Goal: Task Accomplishment & Management: Complete application form

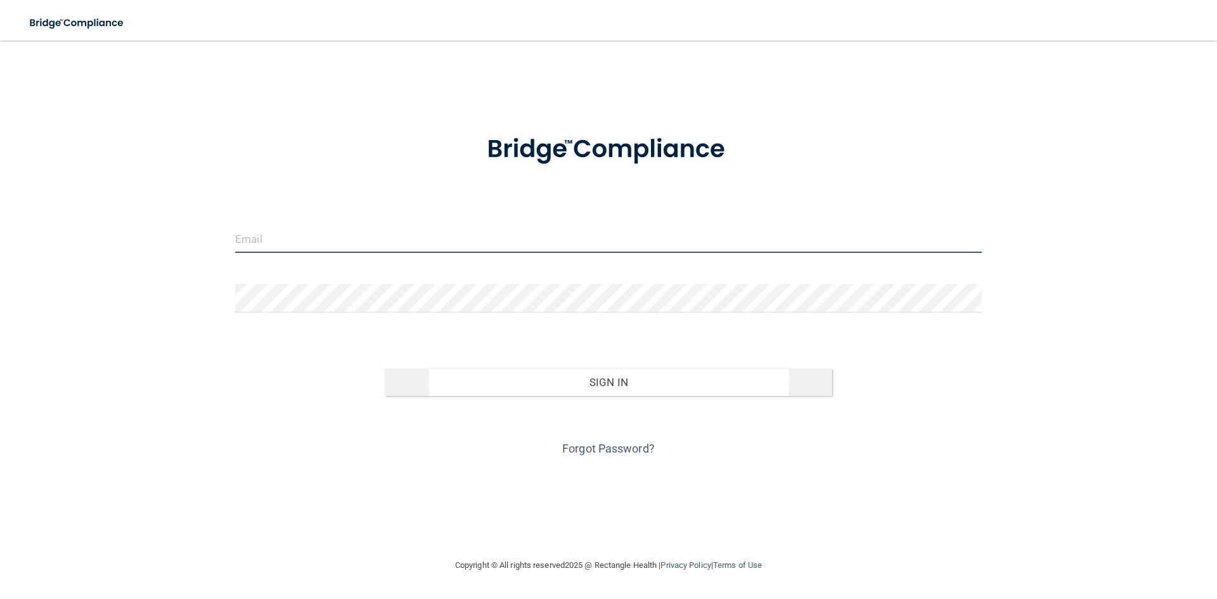
type input "[EMAIL_ADDRESS][DOMAIN_NAME]"
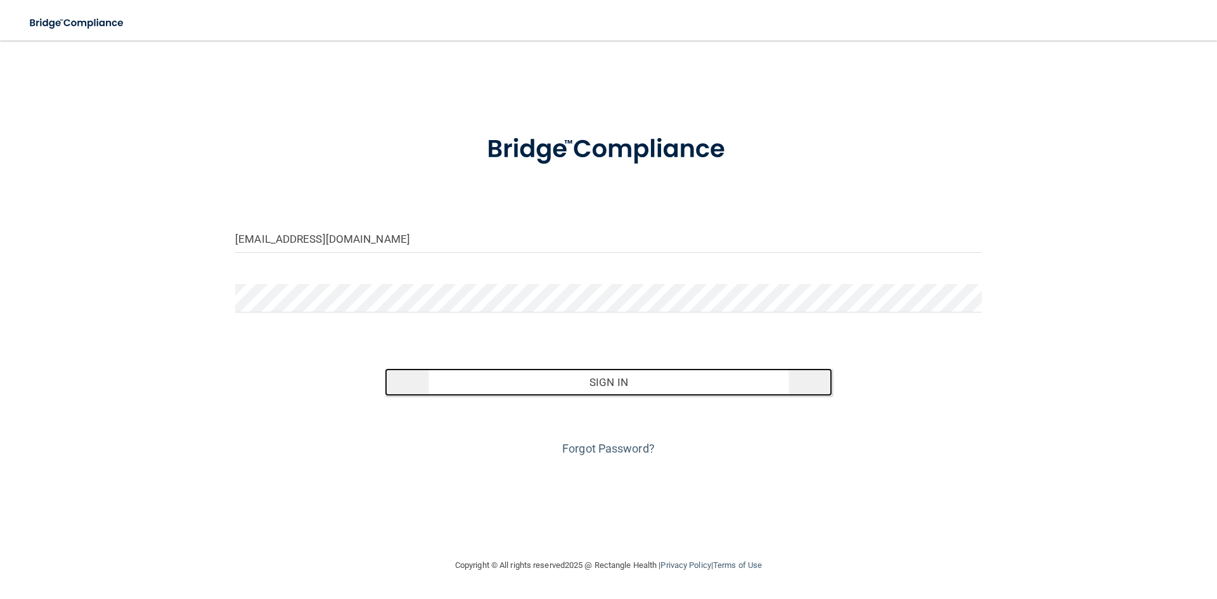
click at [651, 382] on button "Sign In" at bounding box center [609, 382] width 448 height 28
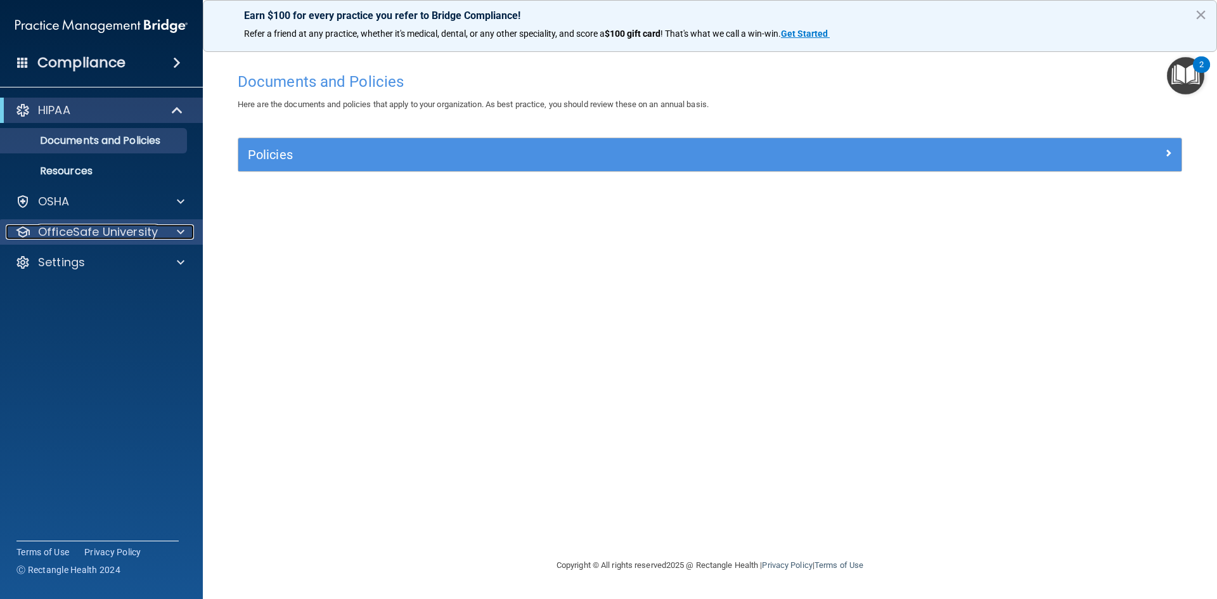
click at [147, 233] on p "OfficeSafe University" at bounding box center [98, 231] width 120 height 15
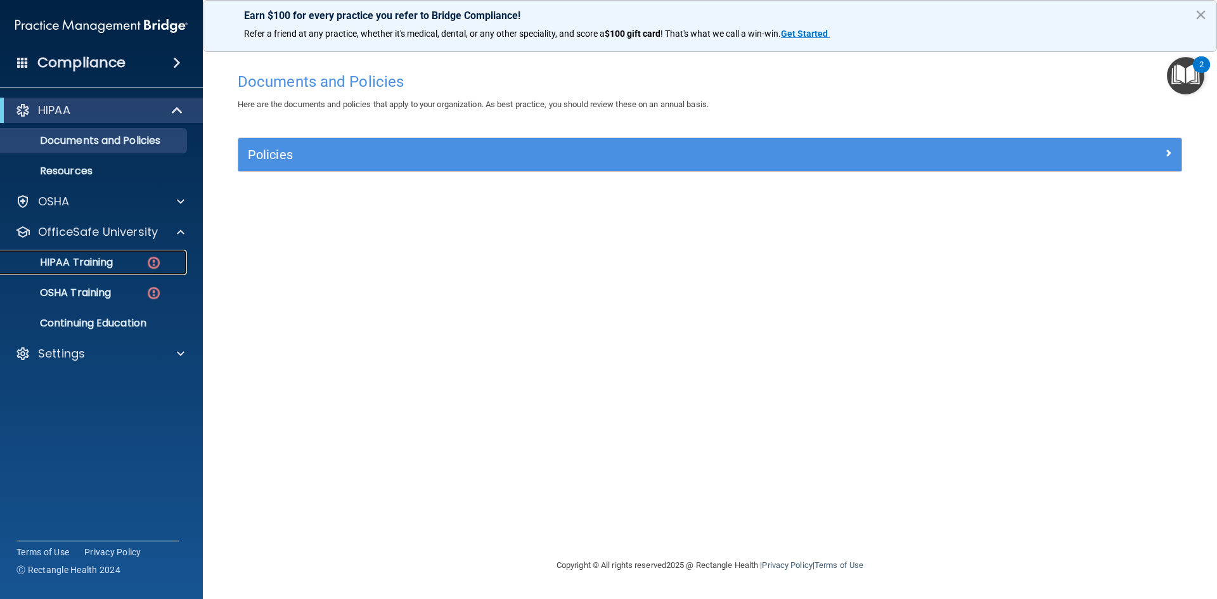
click at [145, 262] on div "HIPAA Training" at bounding box center [94, 262] width 173 height 13
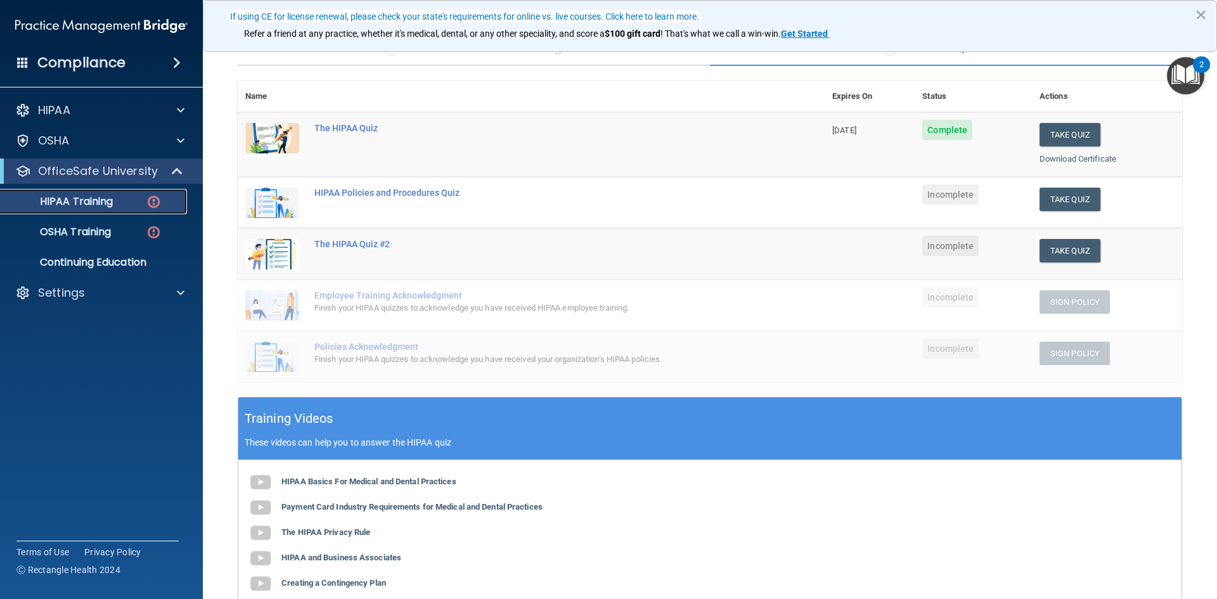
scroll to position [110, 0]
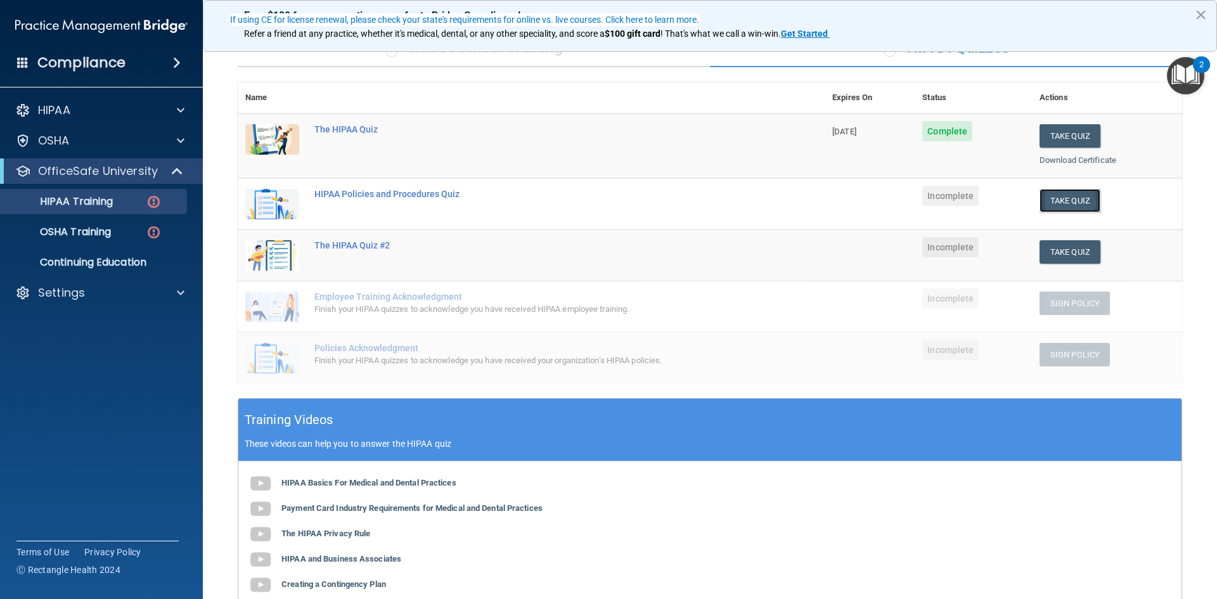
click at [1055, 199] on button "Take Quiz" at bounding box center [1069, 200] width 61 height 23
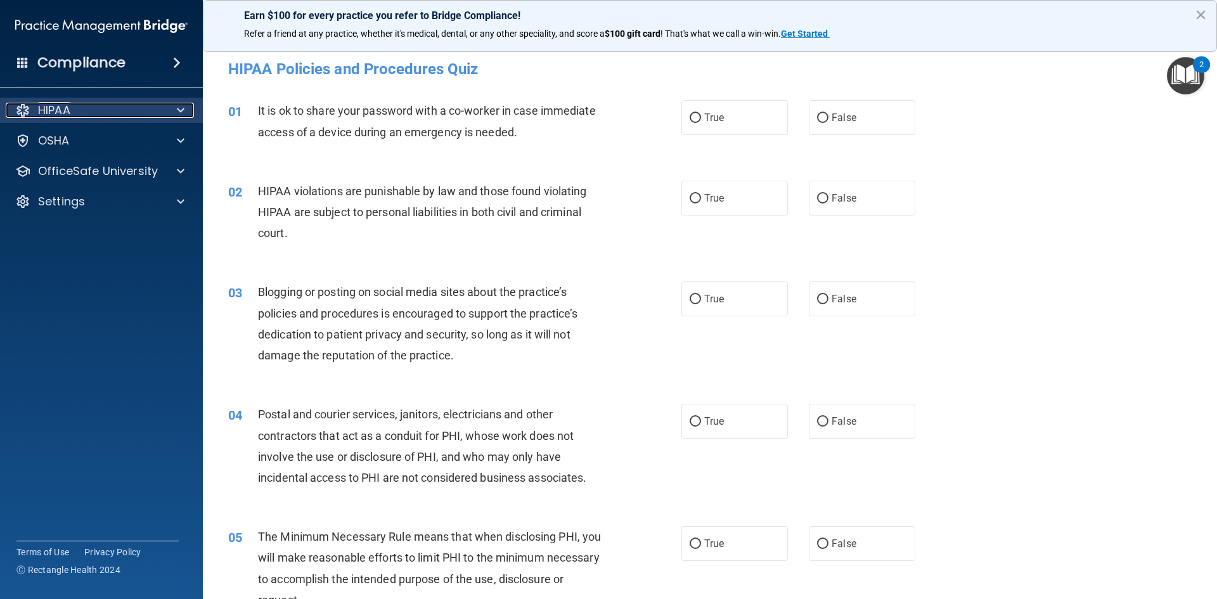
click at [178, 109] on span at bounding box center [181, 110] width 8 height 15
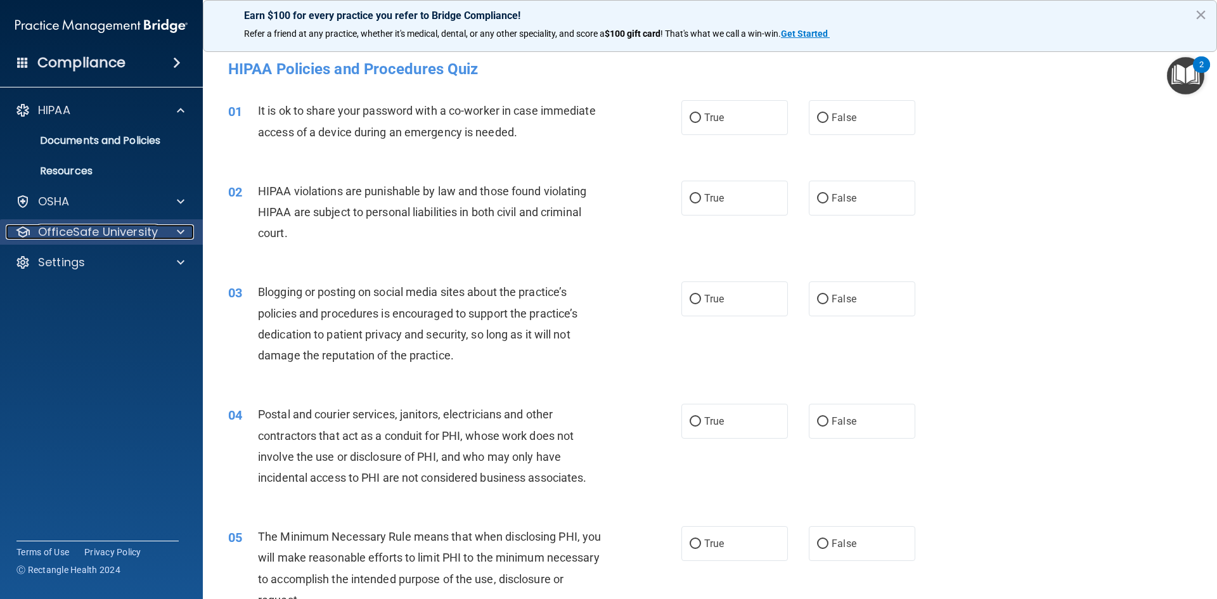
click at [138, 228] on p "OfficeSafe University" at bounding box center [98, 231] width 120 height 15
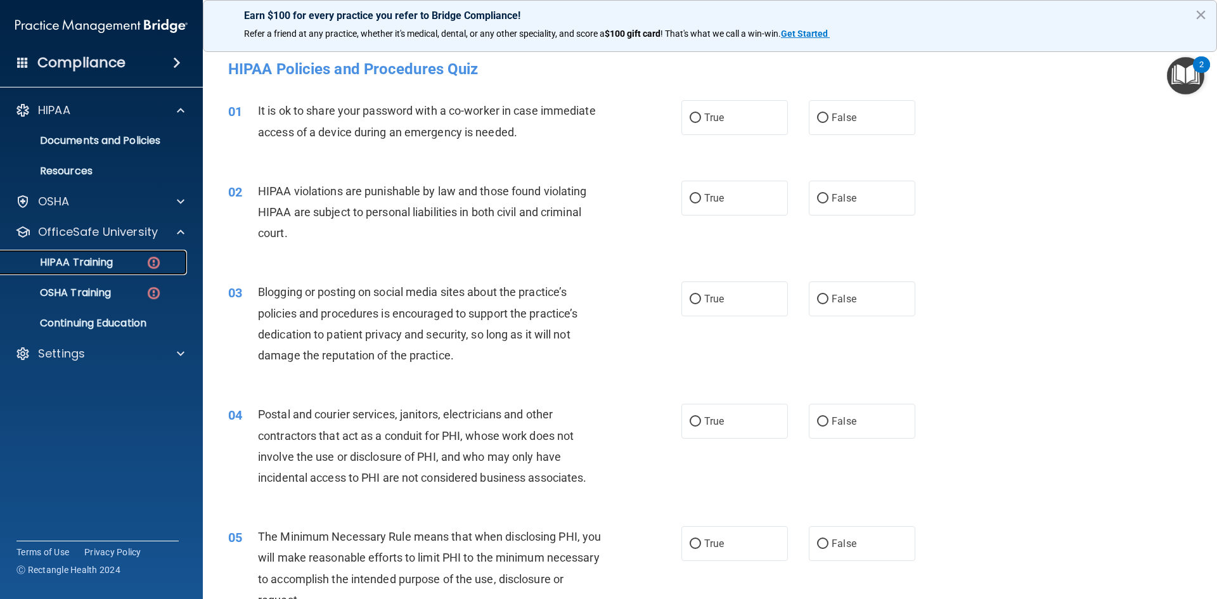
click at [145, 259] on div "HIPAA Training" at bounding box center [94, 262] width 173 height 13
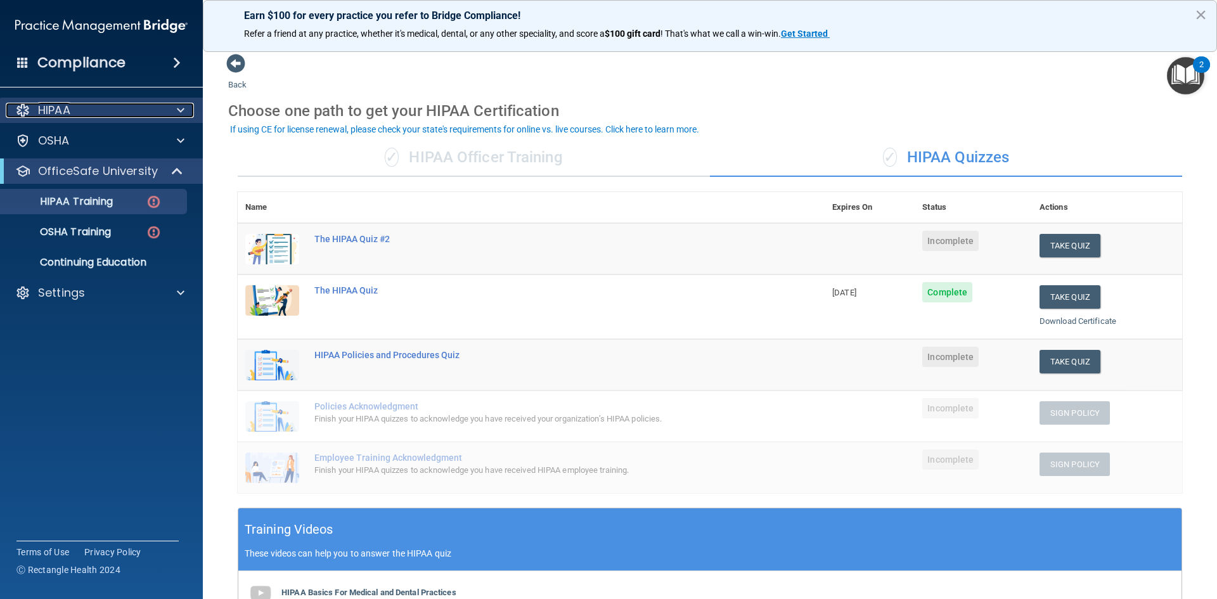
click at [179, 106] on span at bounding box center [181, 110] width 8 height 15
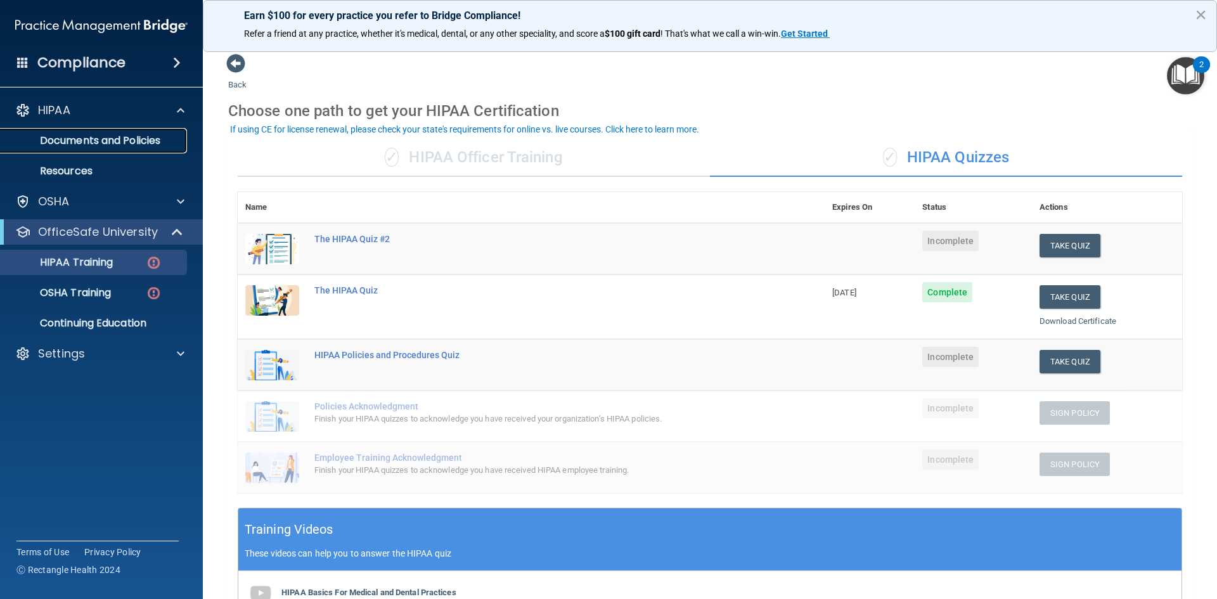
click at [141, 139] on p "Documents and Policies" at bounding box center [94, 140] width 173 height 13
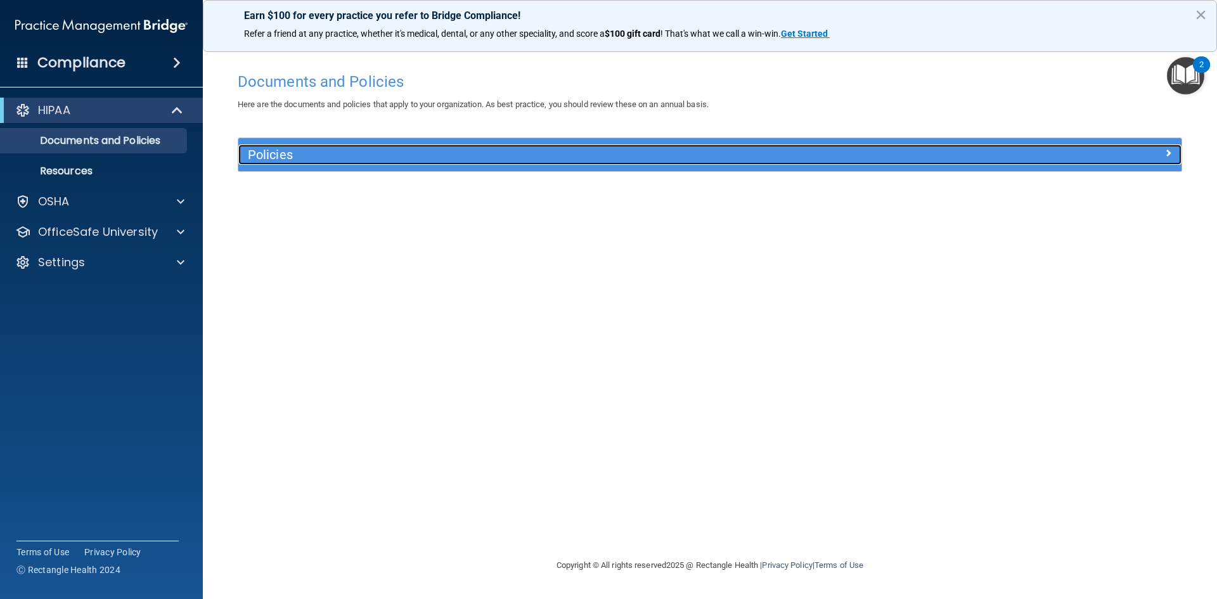
click at [1172, 151] on div at bounding box center [1064, 152] width 236 height 15
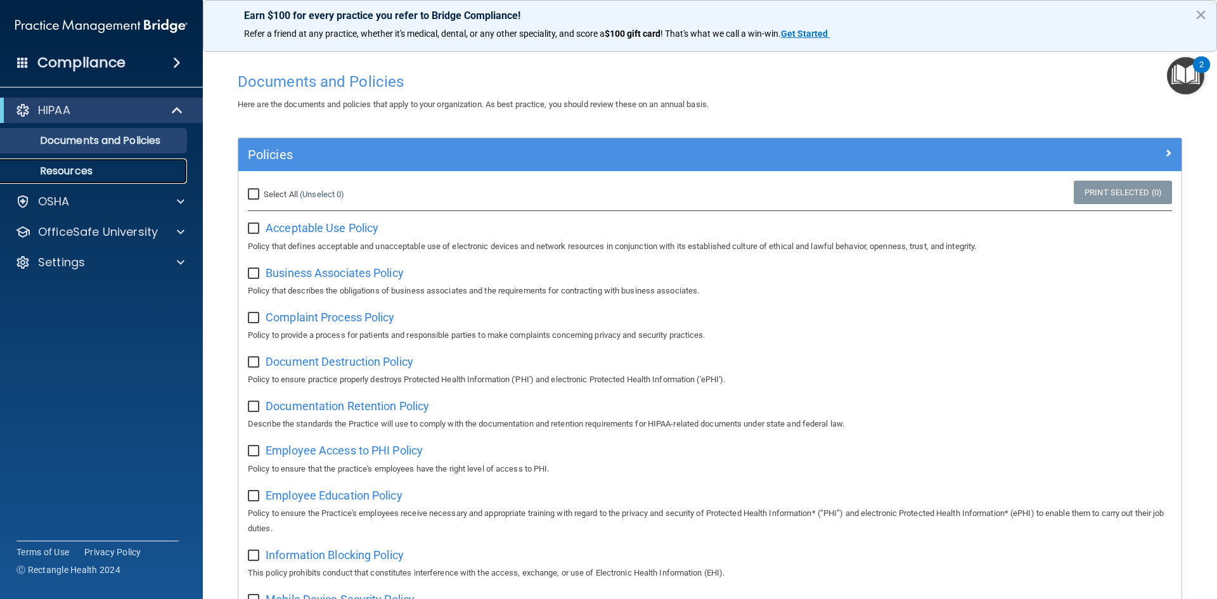
click at [88, 174] on p "Resources" at bounding box center [94, 171] width 173 height 13
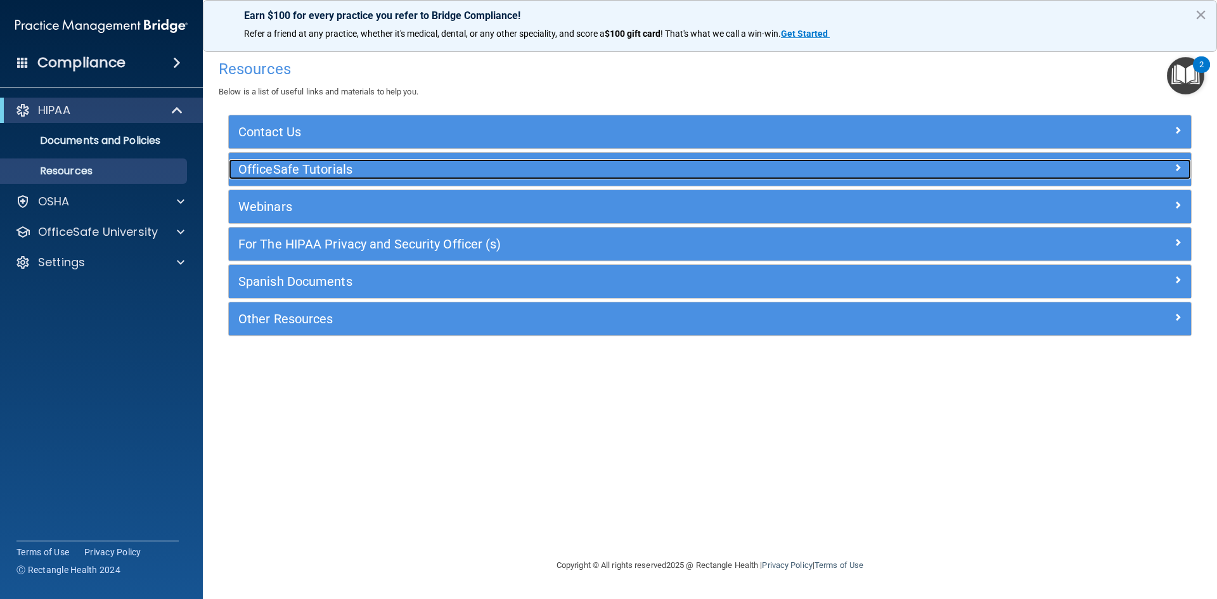
click at [303, 171] on h5 "OfficeSafe Tutorials" at bounding box center [589, 169] width 703 height 14
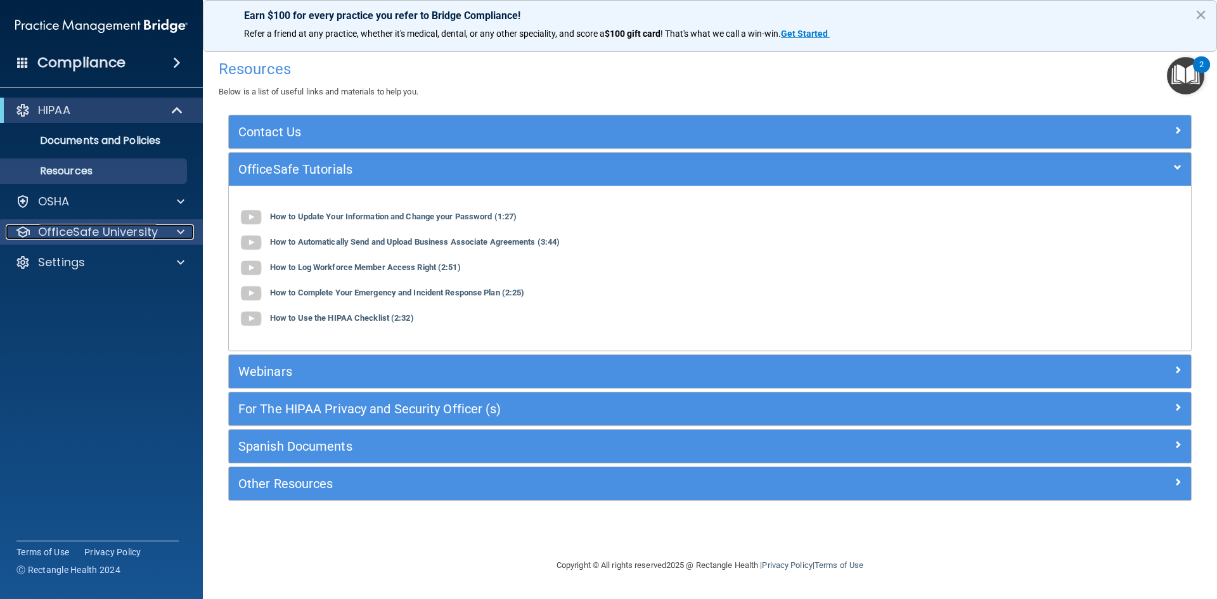
click at [122, 229] on p "OfficeSafe University" at bounding box center [98, 231] width 120 height 15
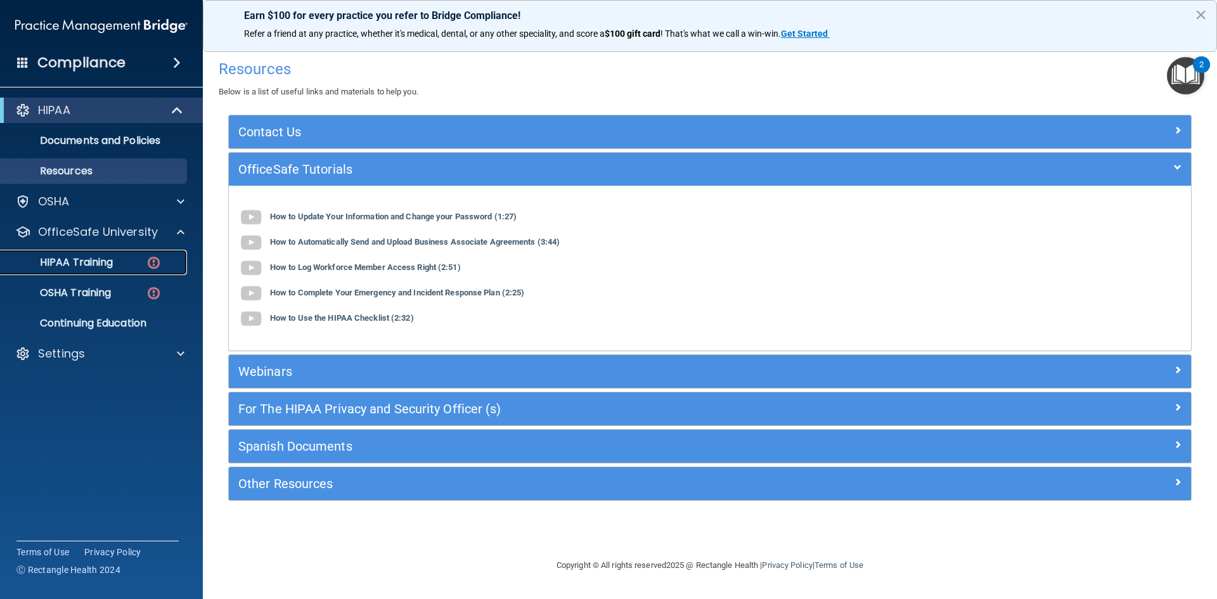
click at [153, 260] on img at bounding box center [154, 263] width 16 height 16
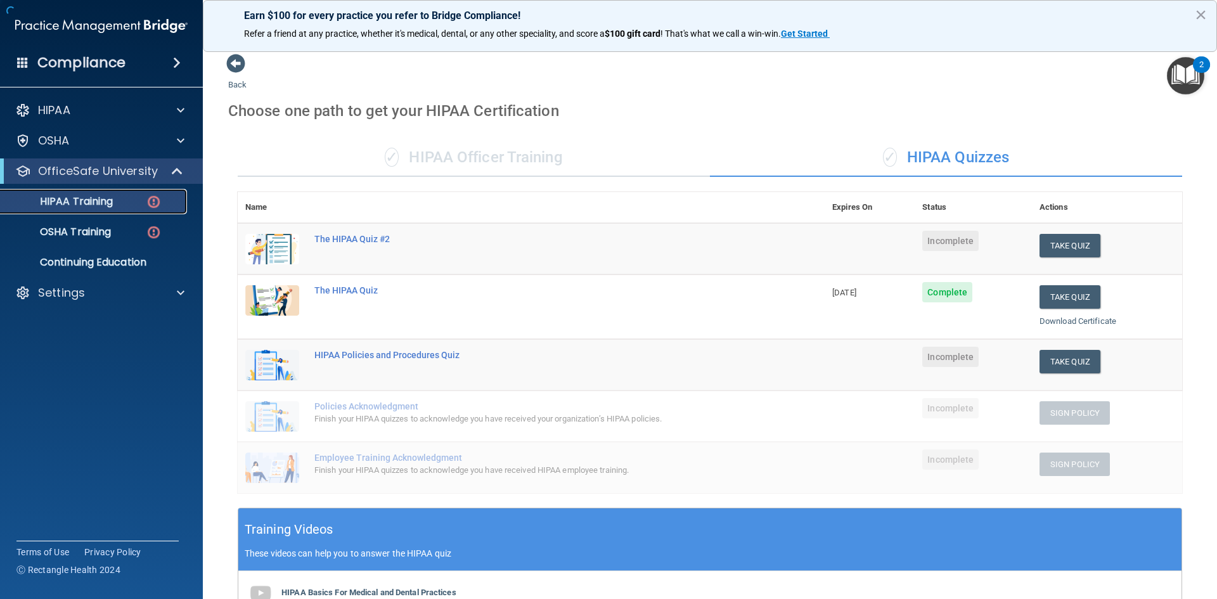
click at [153, 200] on img at bounding box center [154, 202] width 16 height 16
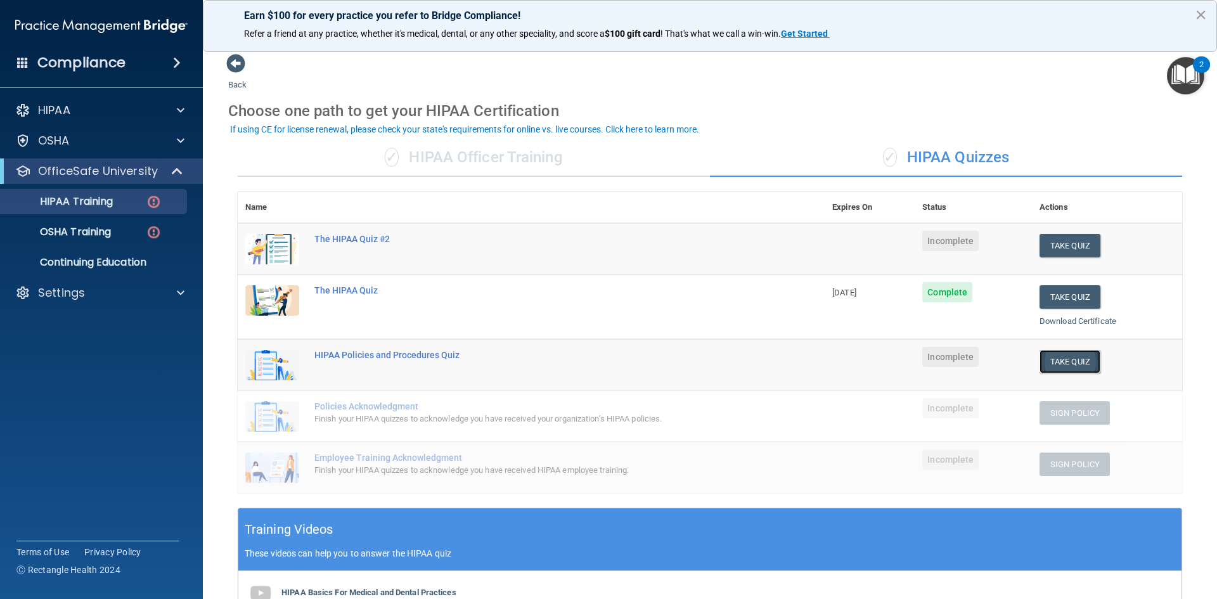
click at [1058, 363] on button "Take Quiz" at bounding box center [1069, 361] width 61 height 23
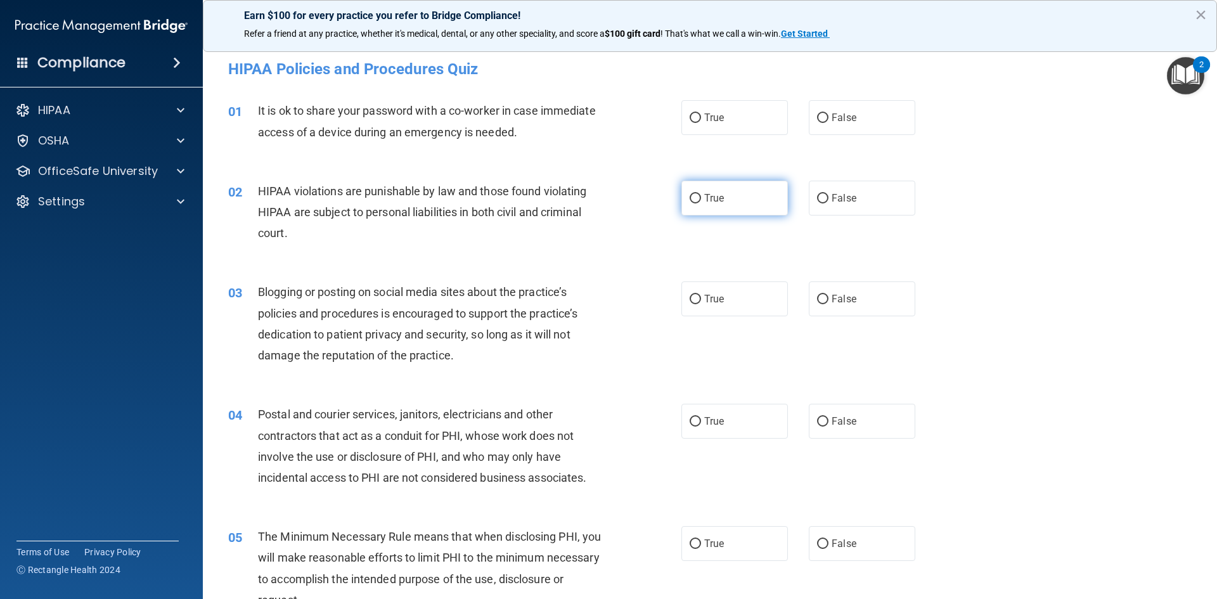
click at [690, 201] on input "True" at bounding box center [695, 199] width 11 height 10
radio input "true"
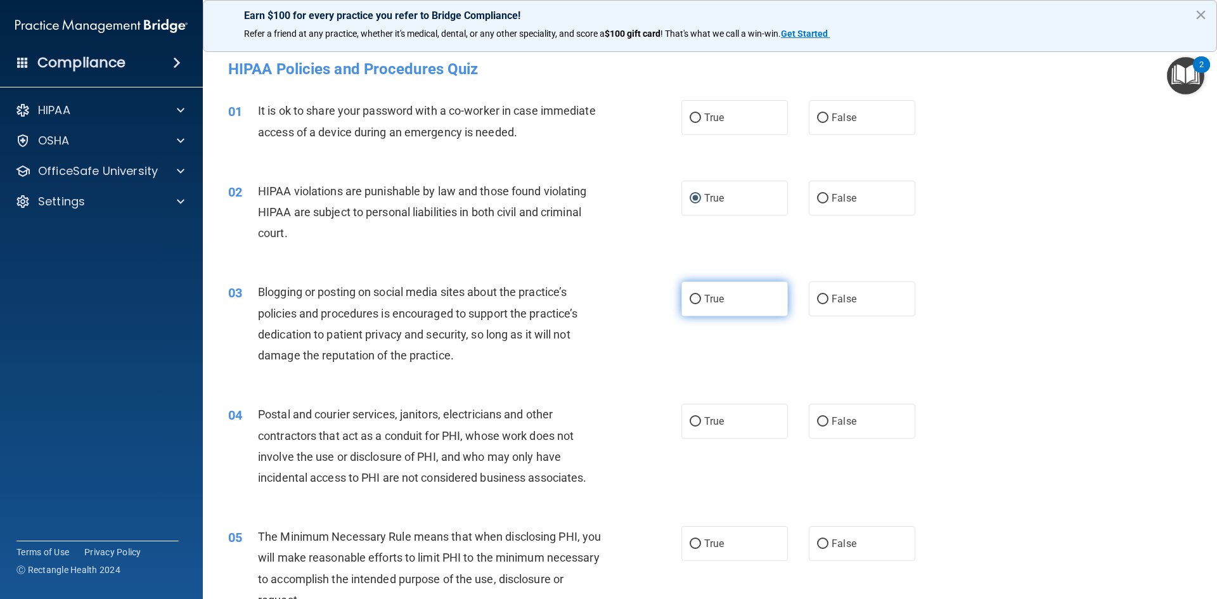
click at [693, 297] on input "True" at bounding box center [695, 300] width 11 height 10
radio input "true"
click at [690, 420] on input "True" at bounding box center [695, 422] width 11 height 10
radio input "true"
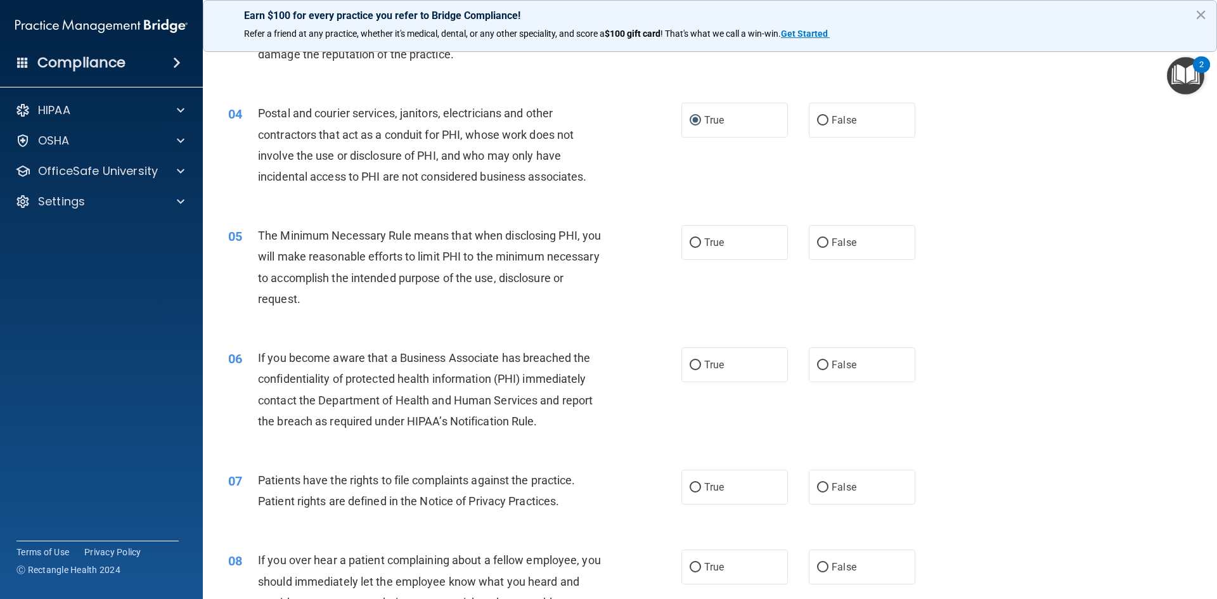
scroll to position [312, 0]
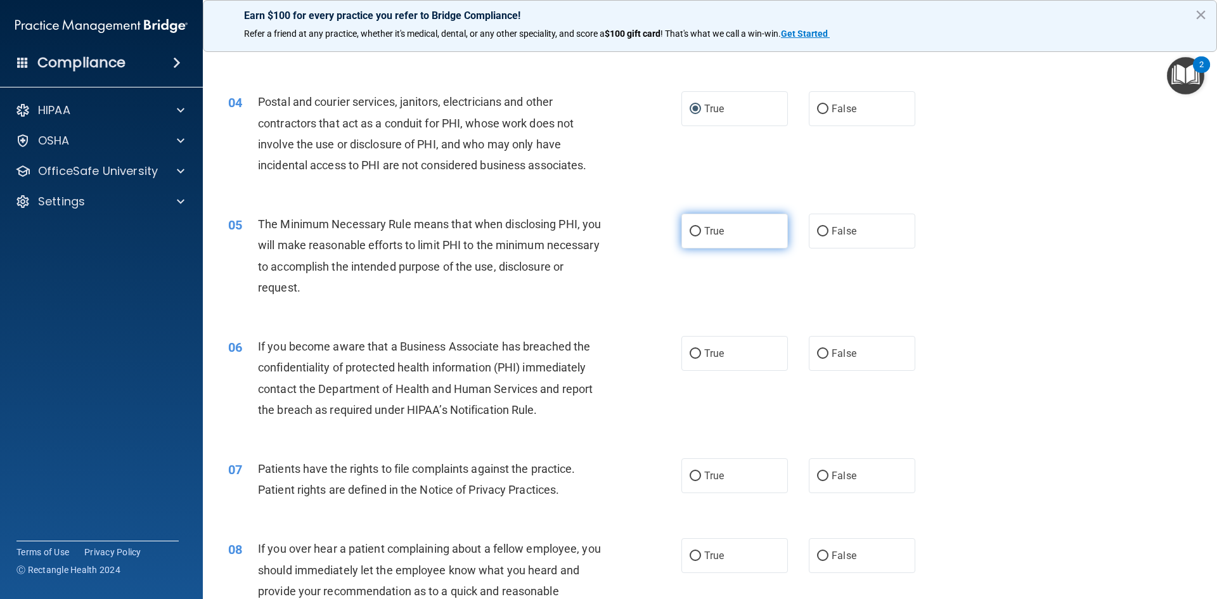
click at [690, 229] on input "True" at bounding box center [695, 232] width 11 height 10
radio input "true"
click at [694, 359] on label "True" at bounding box center [734, 353] width 106 height 35
click at [694, 359] on input "True" at bounding box center [695, 354] width 11 height 10
radio input "true"
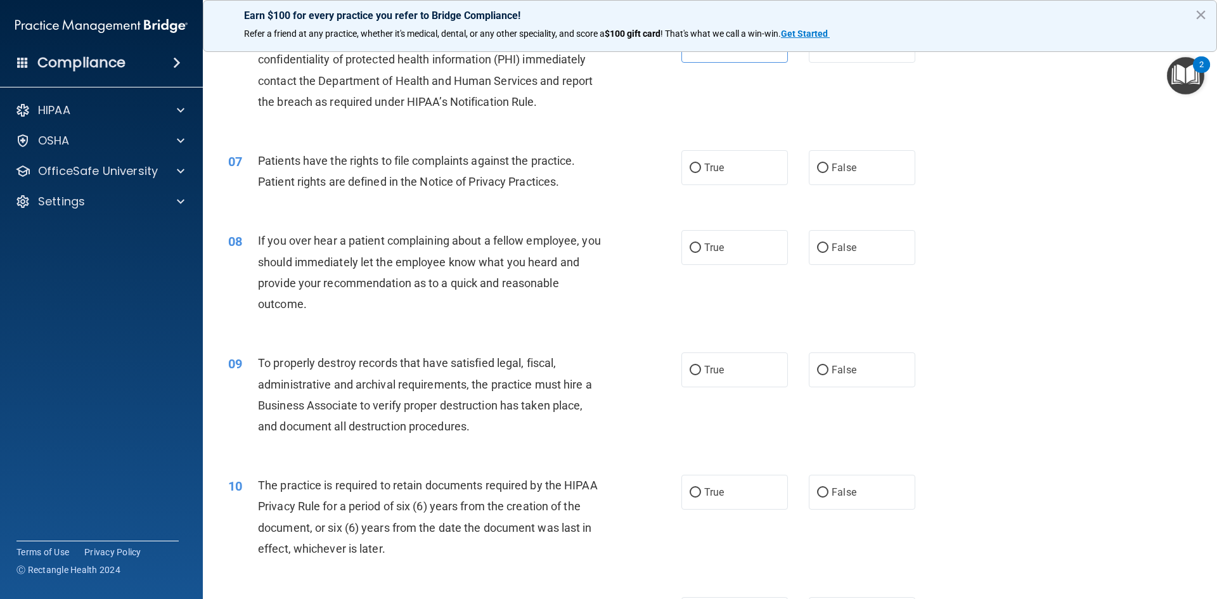
scroll to position [632, 0]
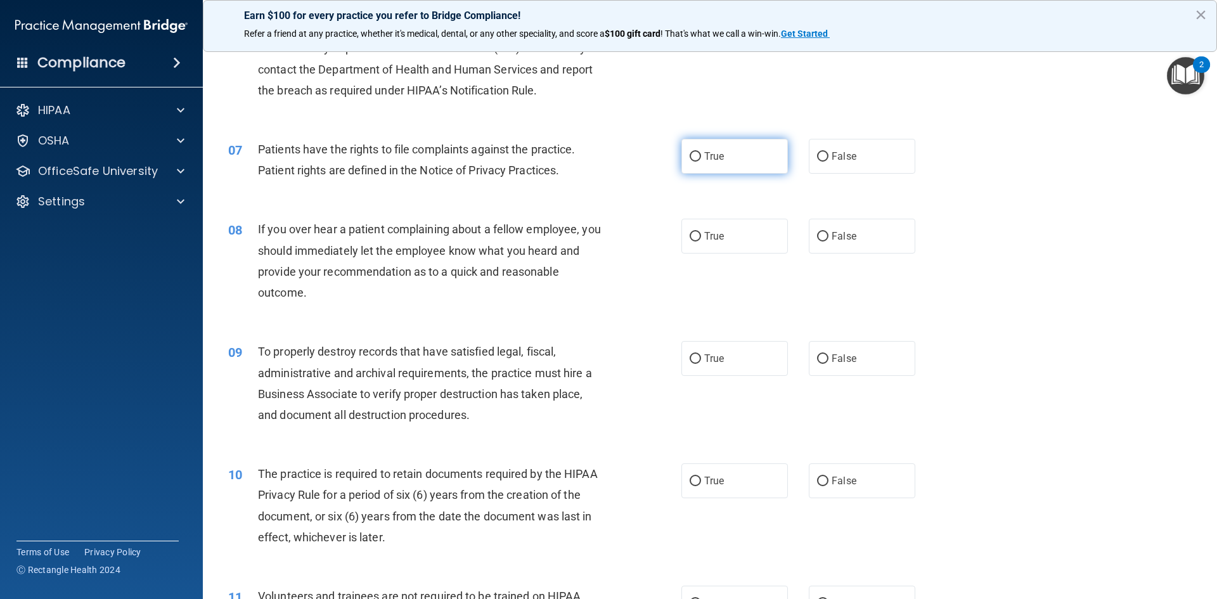
click at [691, 153] on input "True" at bounding box center [695, 157] width 11 height 10
radio input "true"
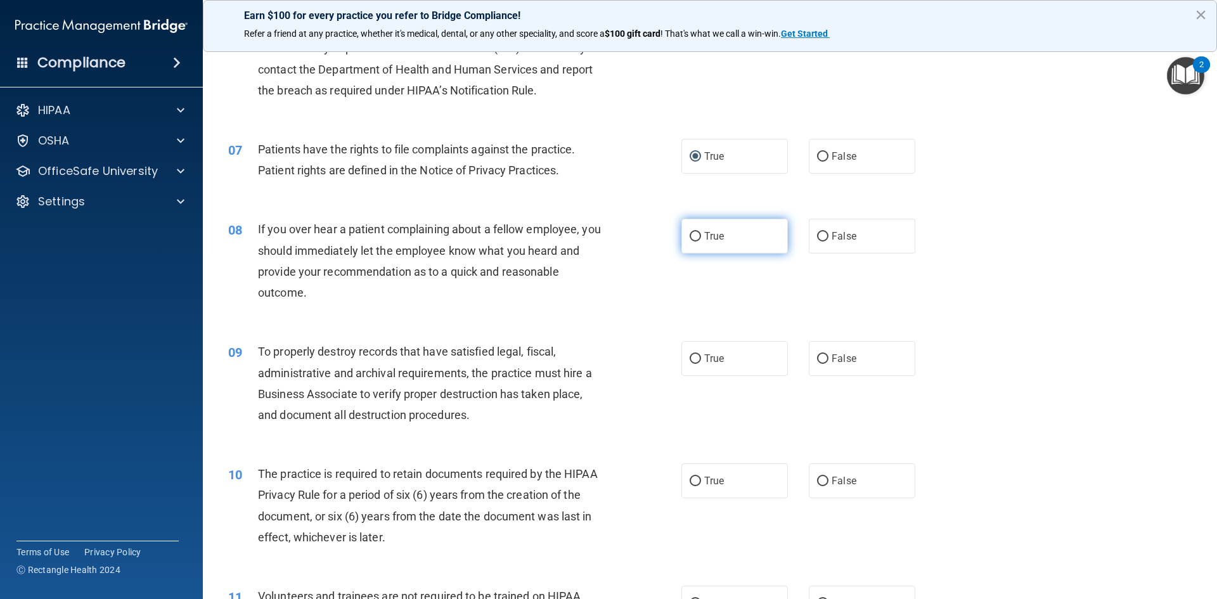
click at [691, 234] on input "True" at bounding box center [695, 237] width 11 height 10
radio input "true"
click at [690, 359] on input "True" at bounding box center [695, 359] width 11 height 10
radio input "true"
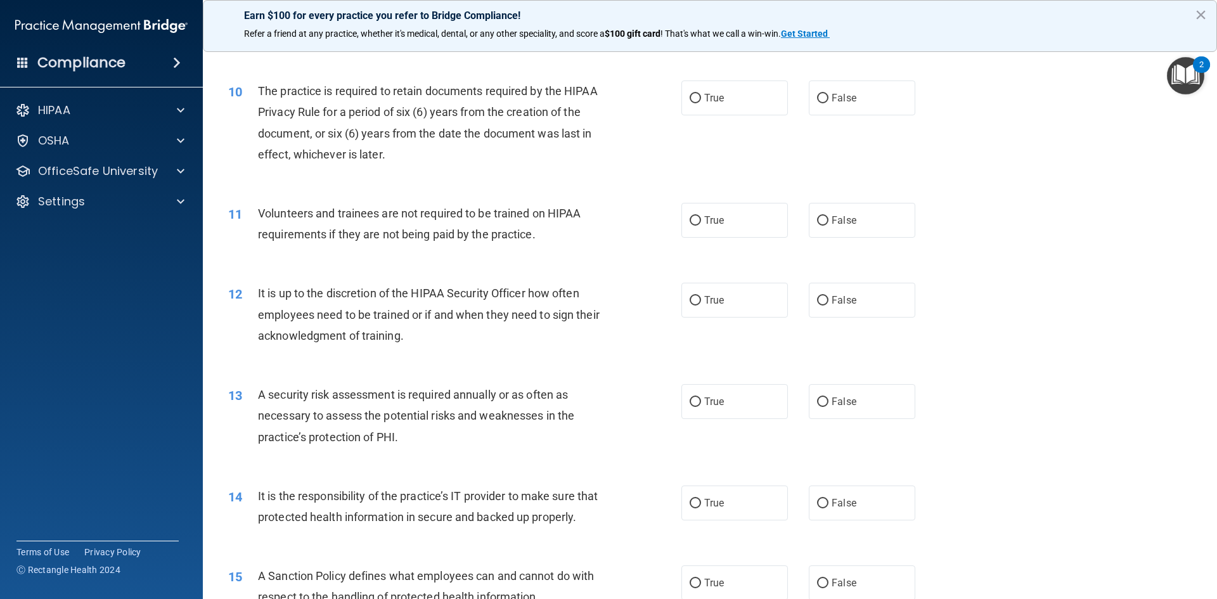
scroll to position [1019, 0]
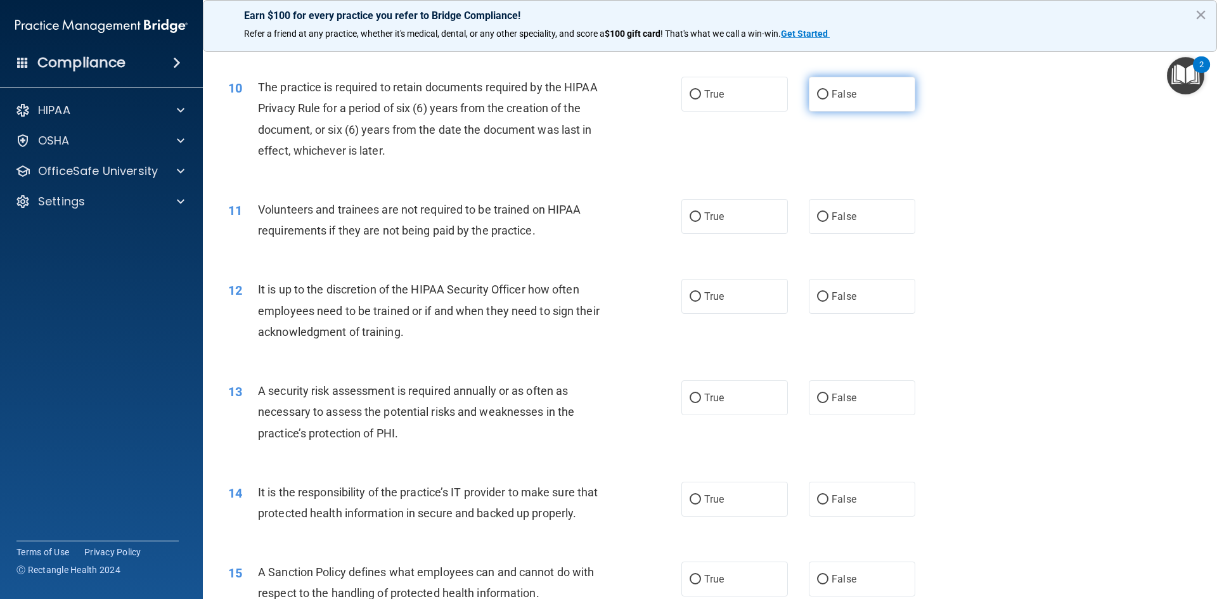
click at [820, 96] on input "False" at bounding box center [822, 95] width 11 height 10
radio input "true"
click at [817, 215] on input "False" at bounding box center [822, 217] width 11 height 10
radio input "true"
click at [817, 297] on input "False" at bounding box center [822, 297] width 11 height 10
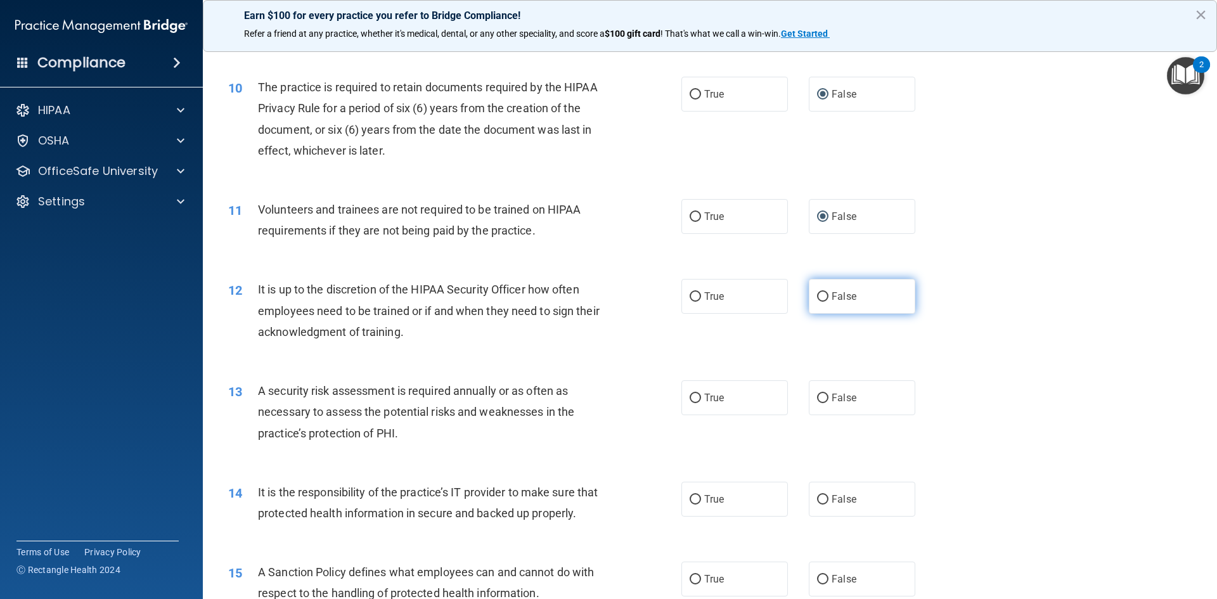
radio input "true"
click at [691, 399] on input "True" at bounding box center [695, 399] width 11 height 10
radio input "true"
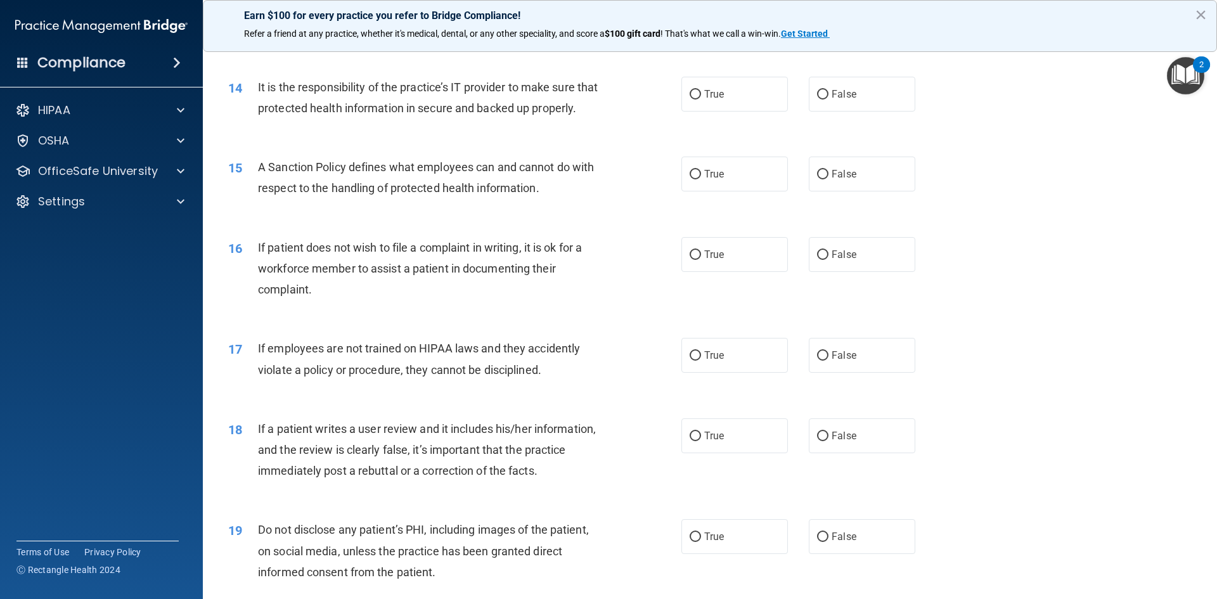
scroll to position [1438, 0]
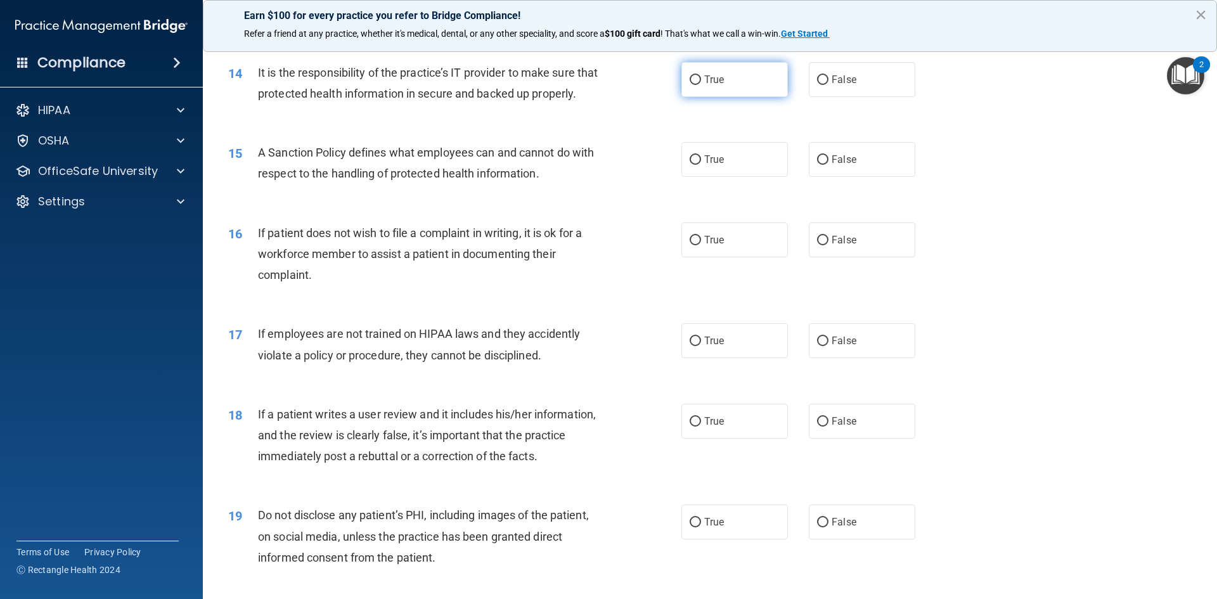
click at [697, 80] on label "True" at bounding box center [734, 79] width 106 height 35
click at [697, 80] on input "True" at bounding box center [695, 80] width 11 height 10
radio input "true"
click at [817, 165] on input "False" at bounding box center [822, 160] width 11 height 10
radio input "true"
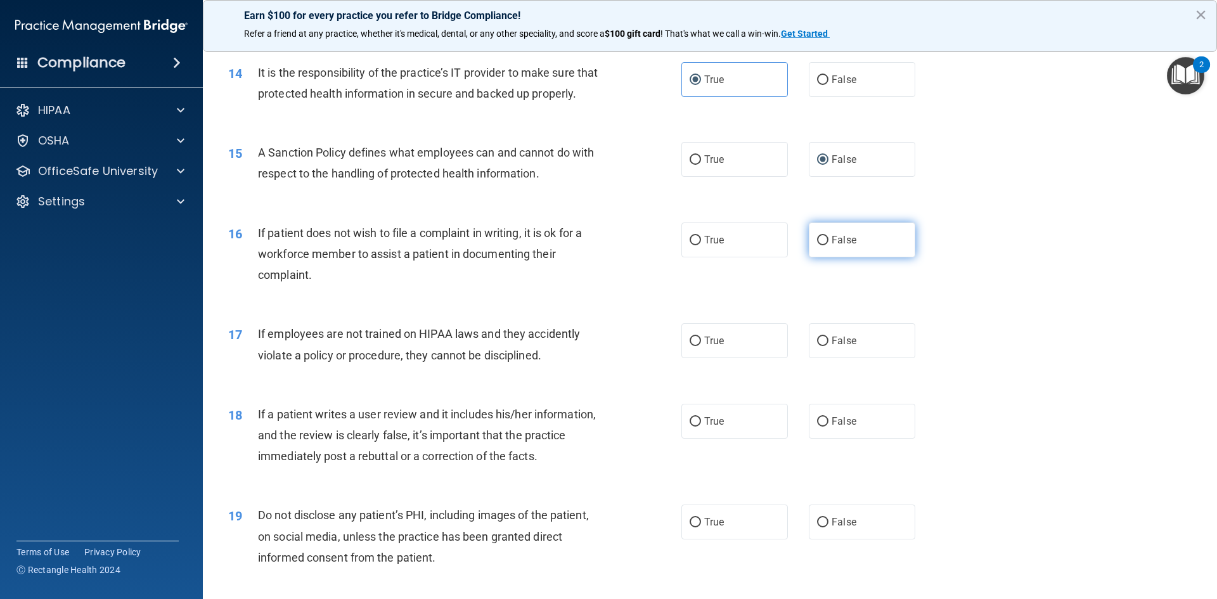
click at [817, 245] on input "False" at bounding box center [822, 241] width 11 height 10
radio input "true"
click at [695, 346] on input "True" at bounding box center [695, 342] width 11 height 10
radio input "true"
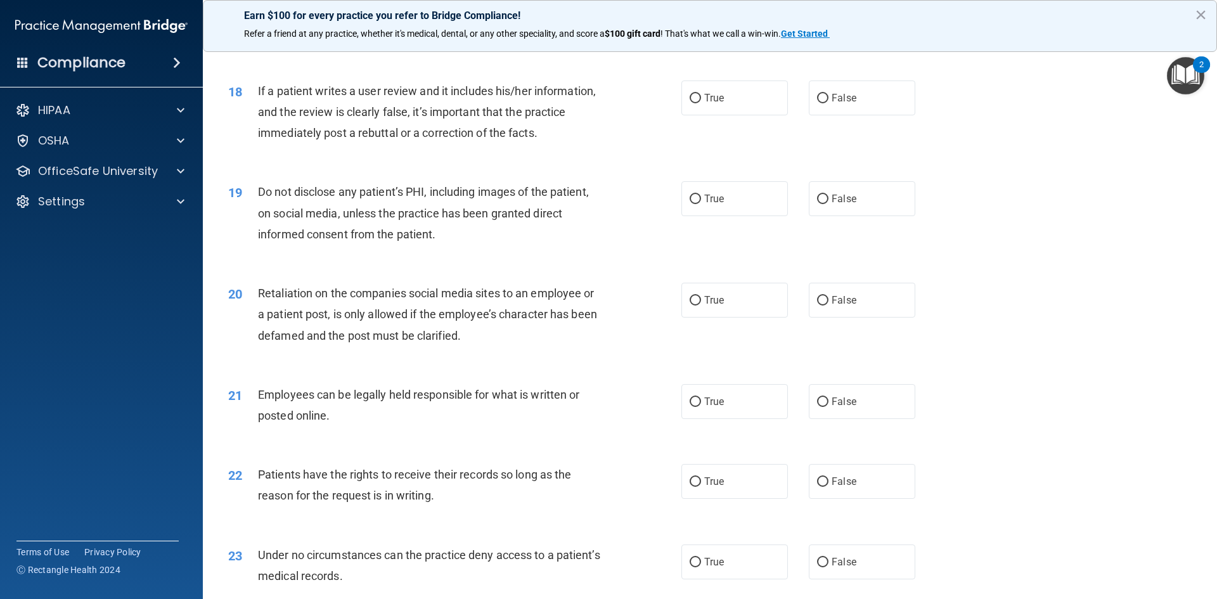
scroll to position [1754, 0]
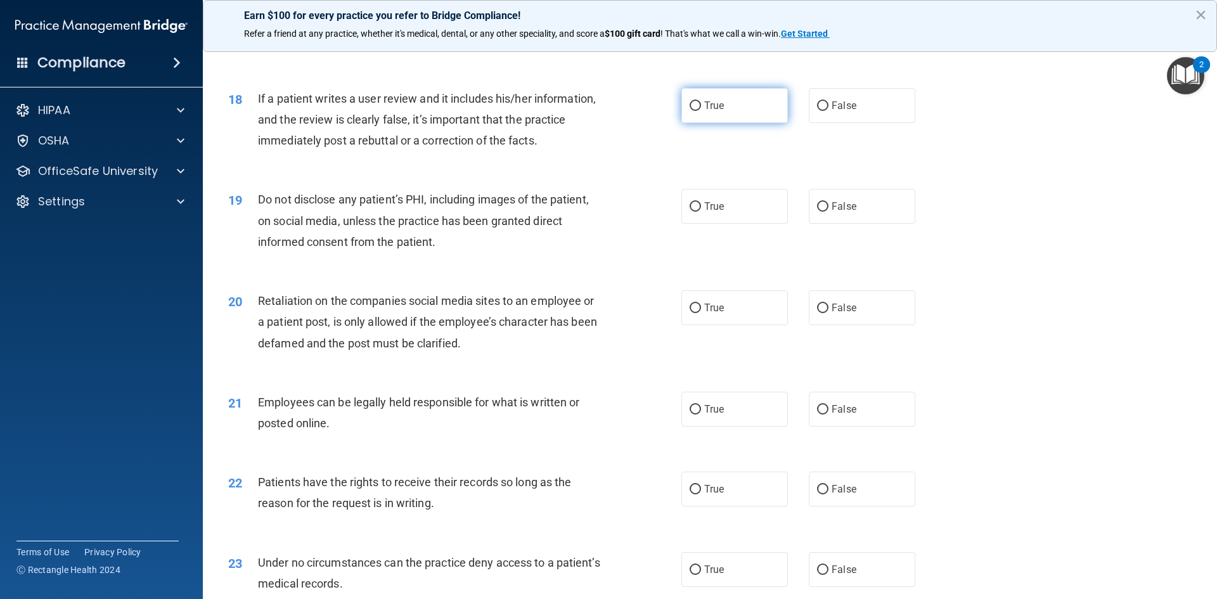
click at [695, 111] on input "True" at bounding box center [695, 106] width 11 height 10
radio input "true"
click at [699, 224] on label "True" at bounding box center [734, 206] width 106 height 35
click at [699, 212] on input "True" at bounding box center [695, 207] width 11 height 10
radio input "true"
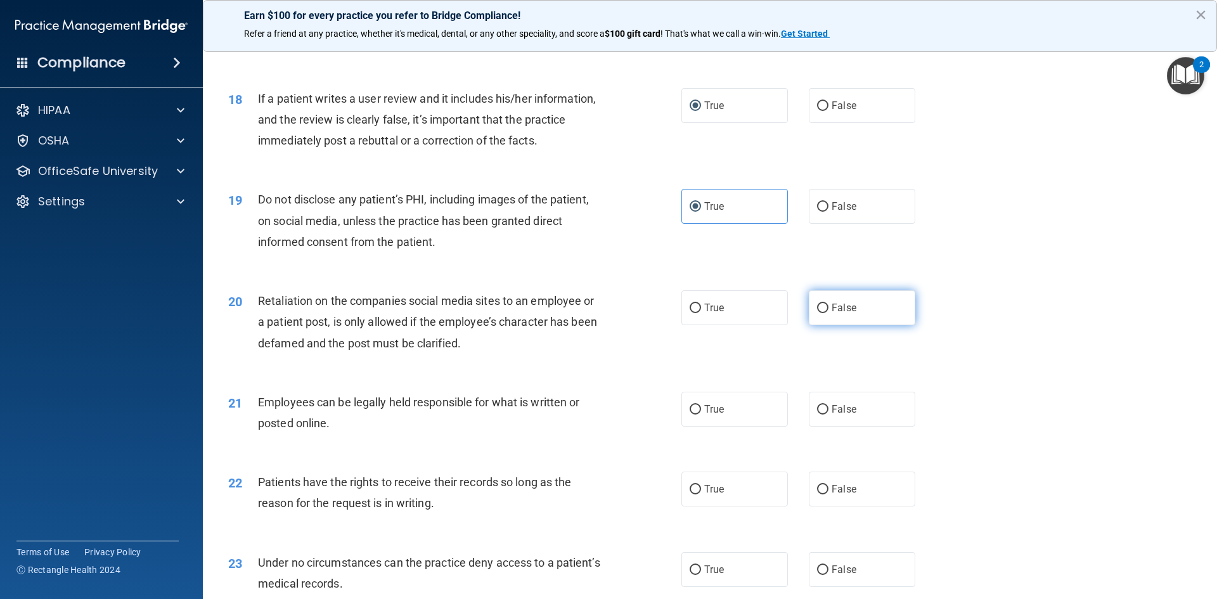
click at [819, 313] on input "False" at bounding box center [822, 309] width 11 height 10
radio input "true"
click at [690, 415] on input "True" at bounding box center [695, 410] width 11 height 10
radio input "true"
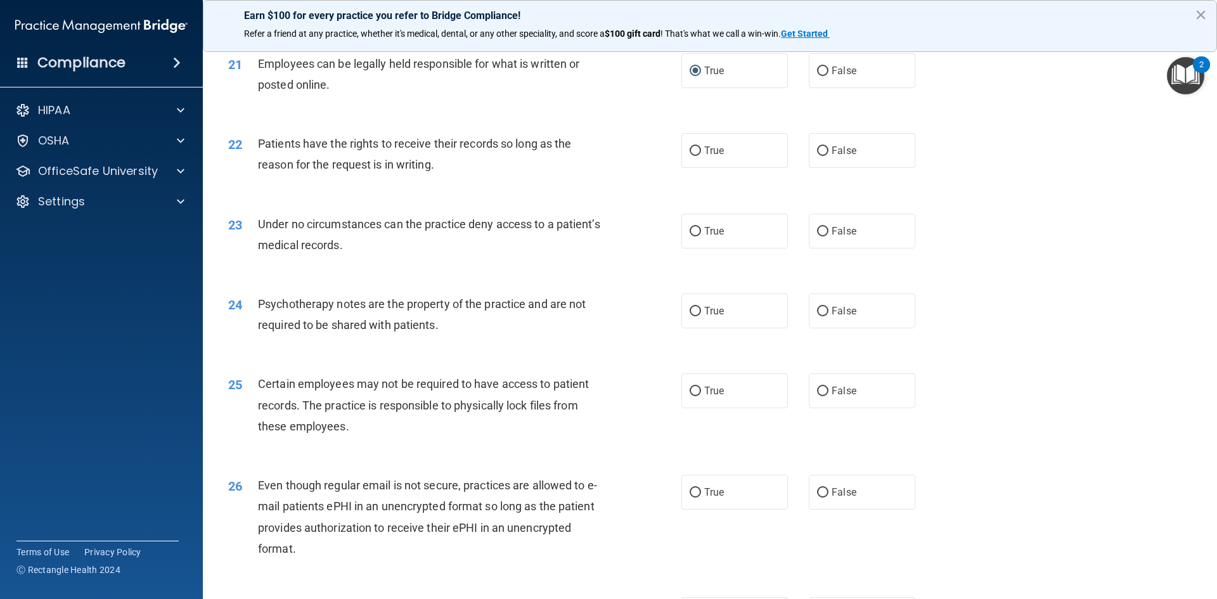
scroll to position [2070, 0]
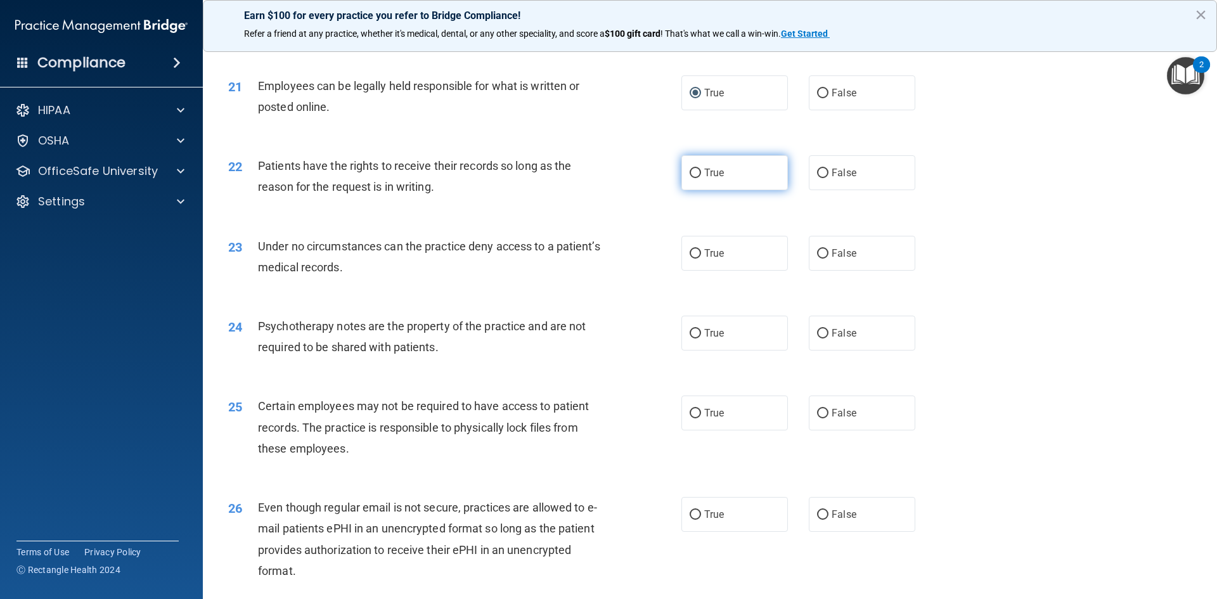
click at [690, 178] on input "True" at bounding box center [695, 174] width 11 height 10
radio input "true"
click at [692, 338] on input "True" at bounding box center [695, 334] width 11 height 10
radio input "true"
click at [821, 259] on input "False" at bounding box center [822, 254] width 11 height 10
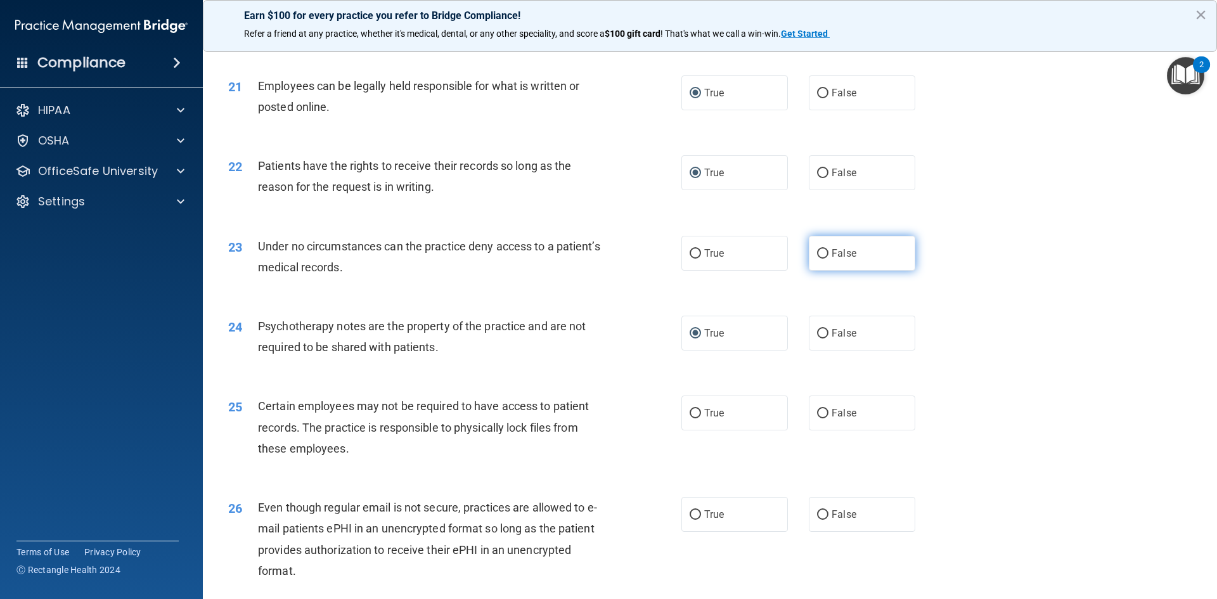
radio input "true"
click at [693, 418] on input "True" at bounding box center [695, 414] width 11 height 10
radio input "true"
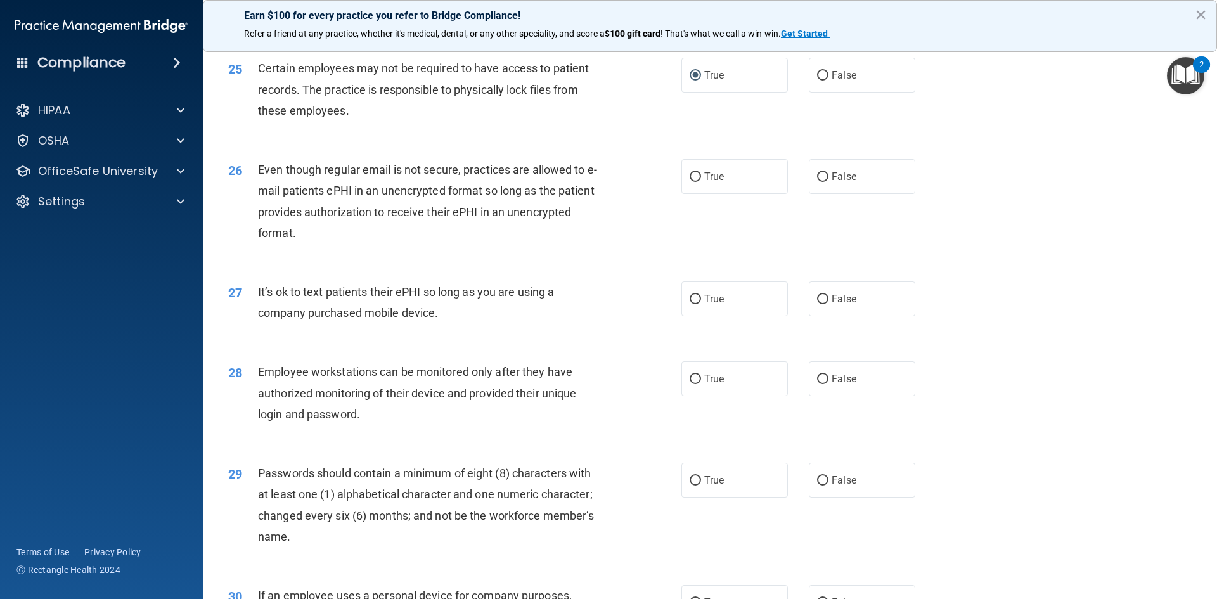
scroll to position [2415, 0]
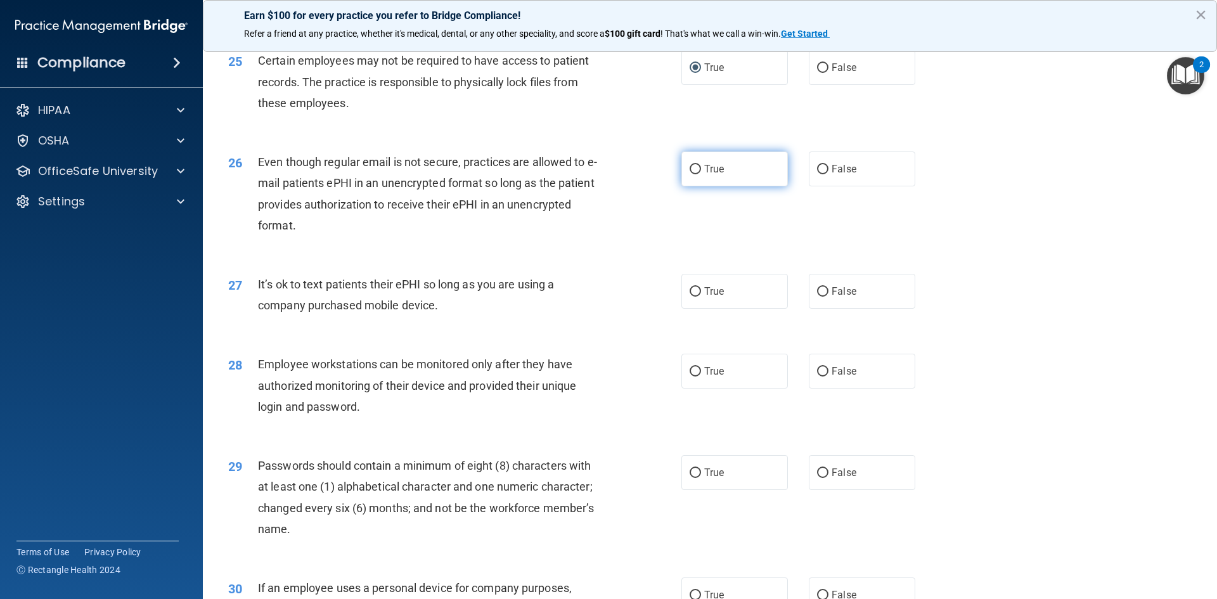
click at [695, 174] on input "True" at bounding box center [695, 170] width 11 height 10
radio input "true"
click at [695, 297] on input "True" at bounding box center [695, 292] width 11 height 10
radio input "true"
click at [691, 297] on input "True" at bounding box center [695, 292] width 11 height 10
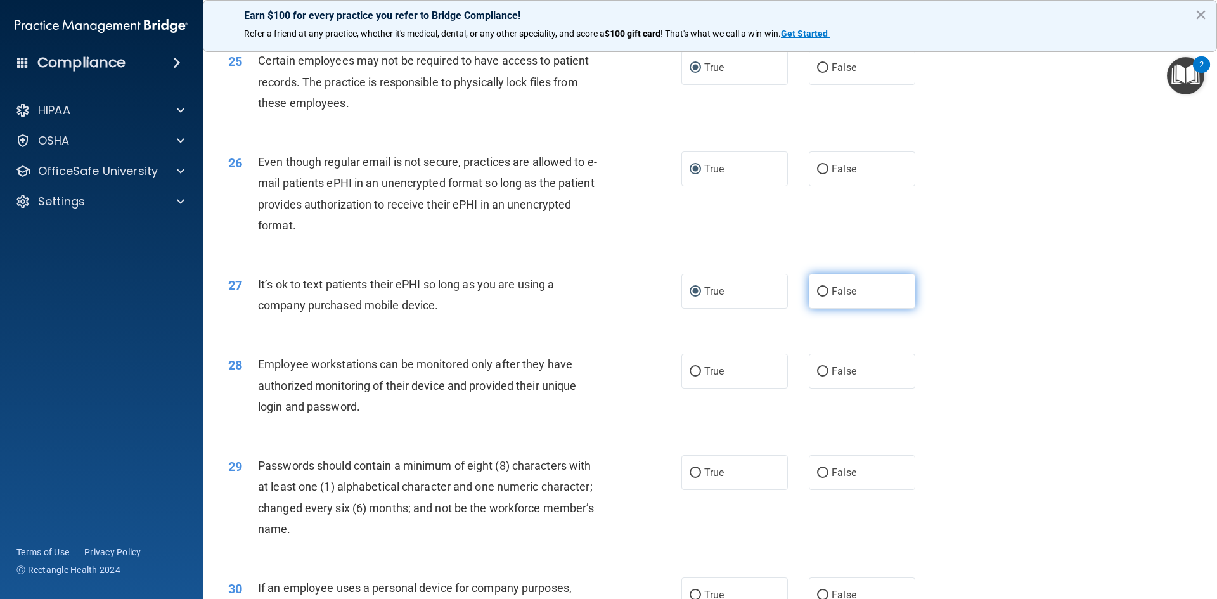
click at [822, 297] on input "False" at bounding box center [822, 292] width 11 height 10
radio input "true"
radio input "false"
click at [684, 389] on label "True" at bounding box center [734, 371] width 106 height 35
click at [690, 376] on input "True" at bounding box center [695, 372] width 11 height 10
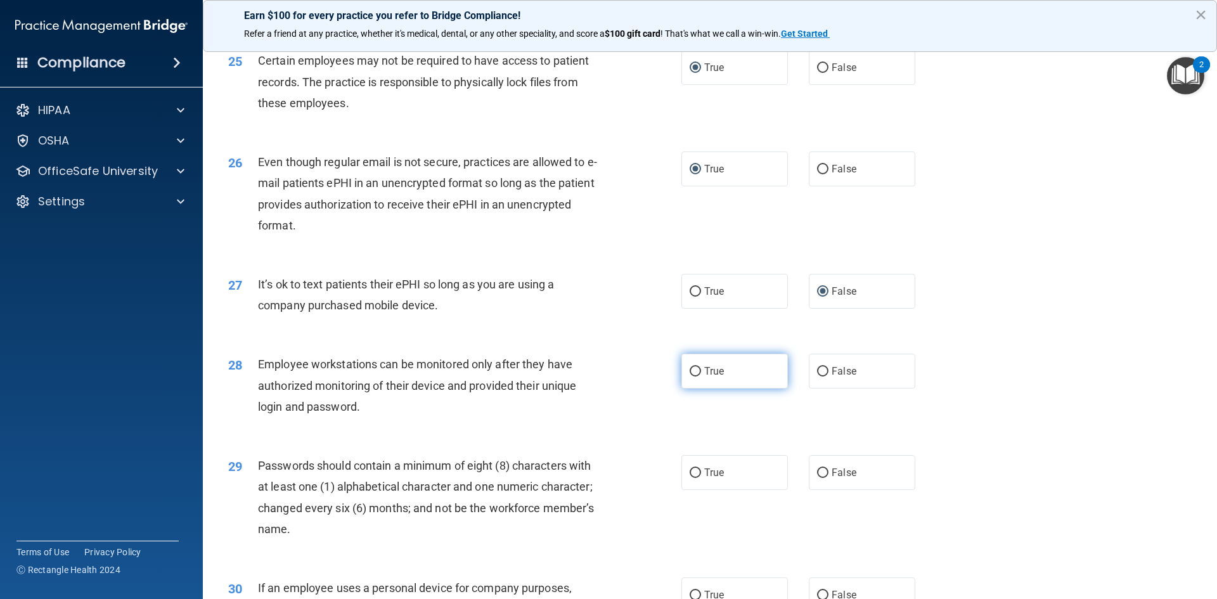
radio input "true"
click at [690, 478] on input "True" at bounding box center [695, 473] width 11 height 10
radio input "true"
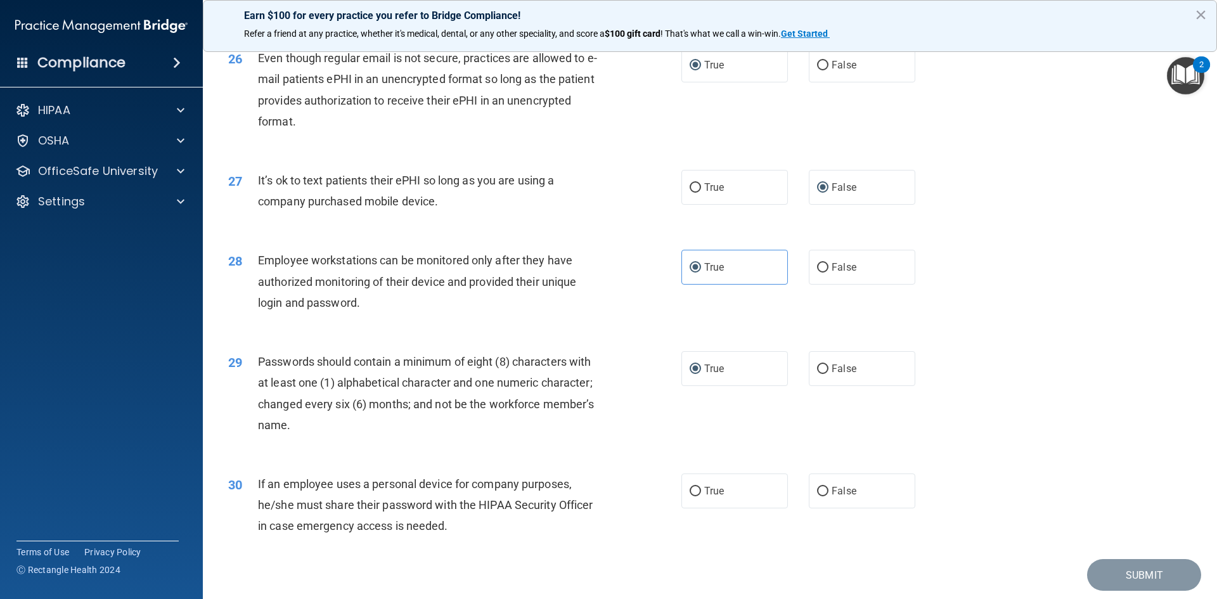
scroll to position [2583, 0]
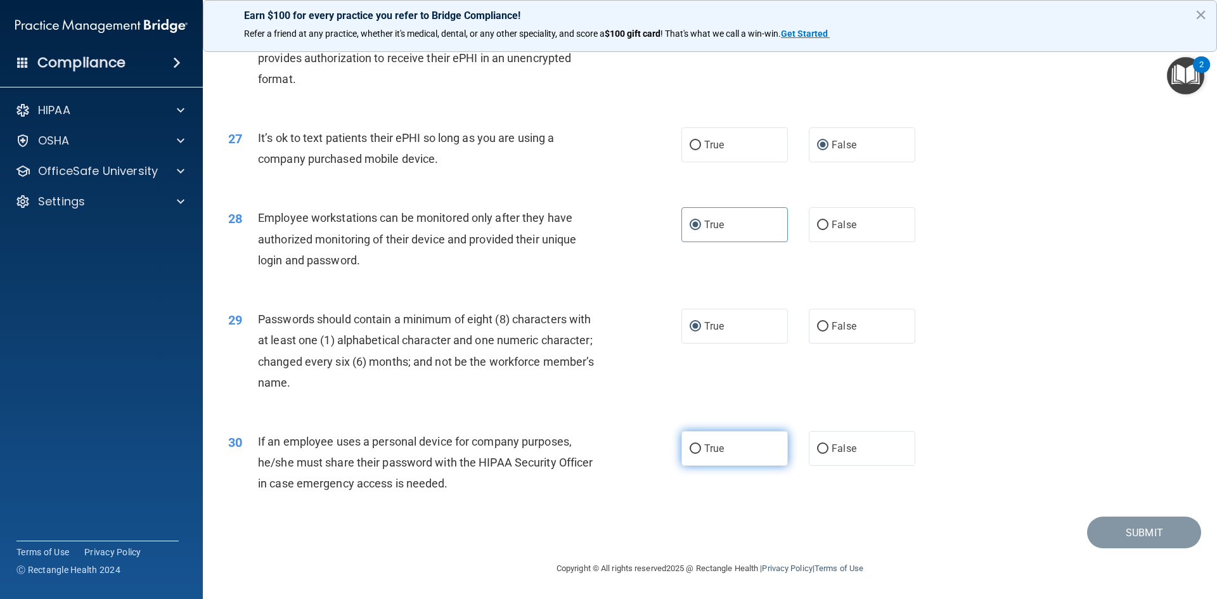
click at [690, 448] on input "True" at bounding box center [695, 449] width 11 height 10
radio input "true"
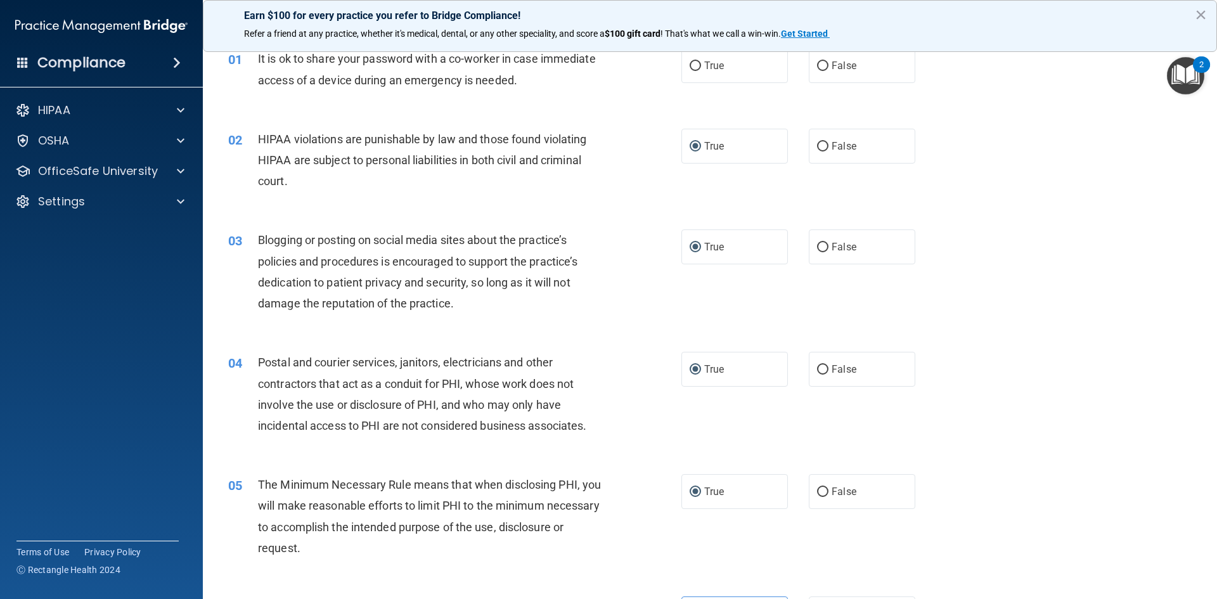
scroll to position [0, 0]
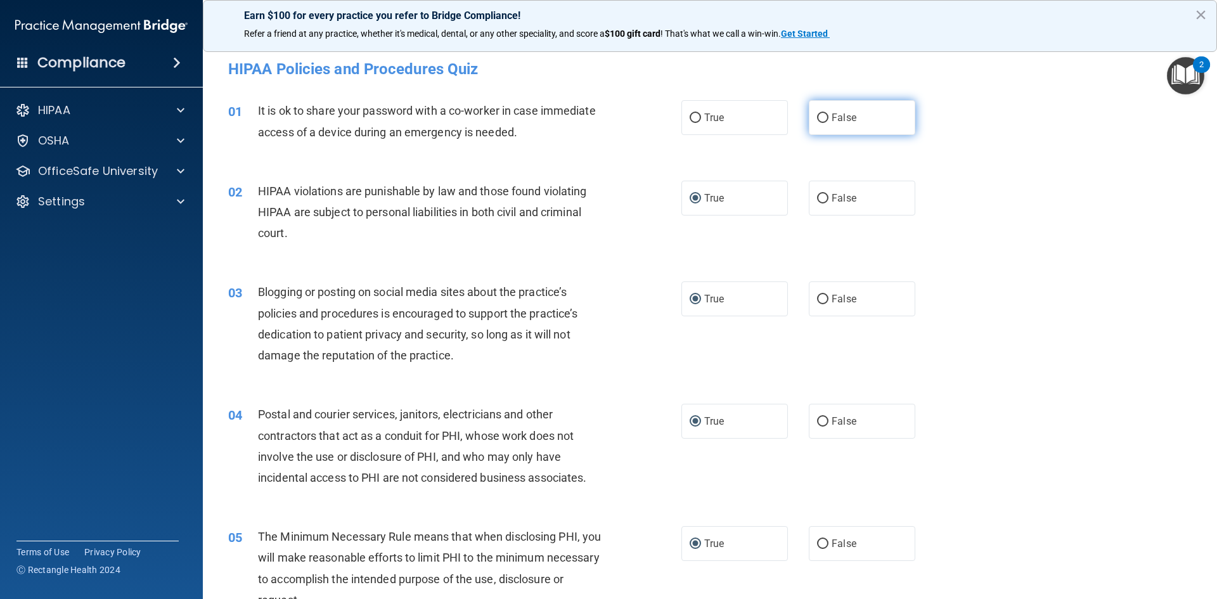
click at [818, 116] on input "False" at bounding box center [822, 118] width 11 height 10
radio input "true"
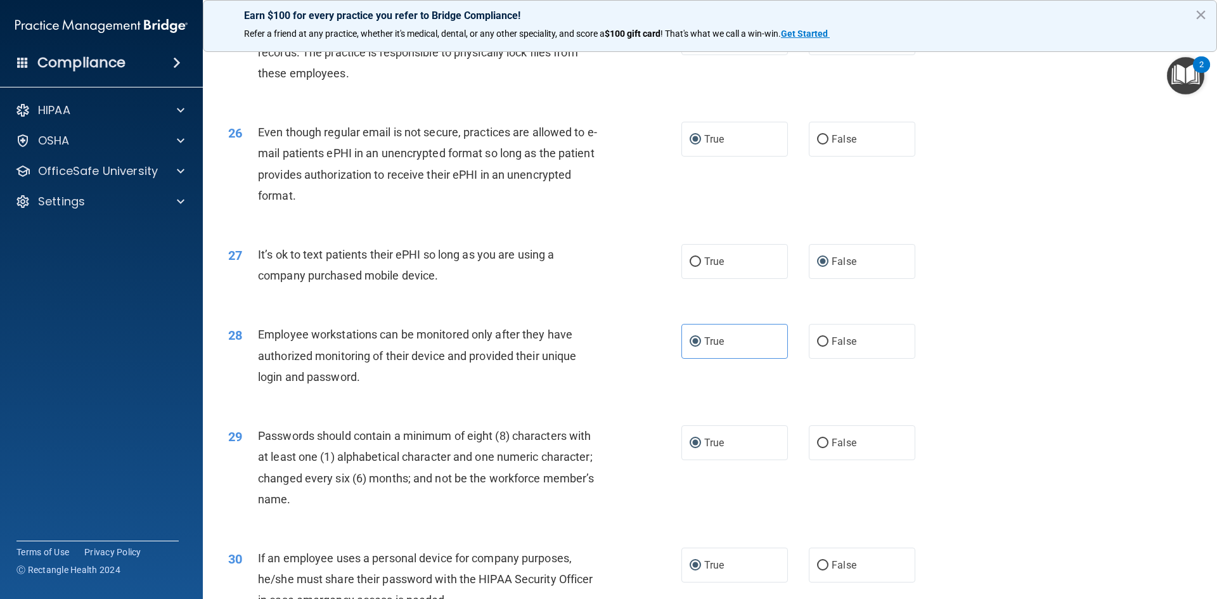
scroll to position [2583, 0]
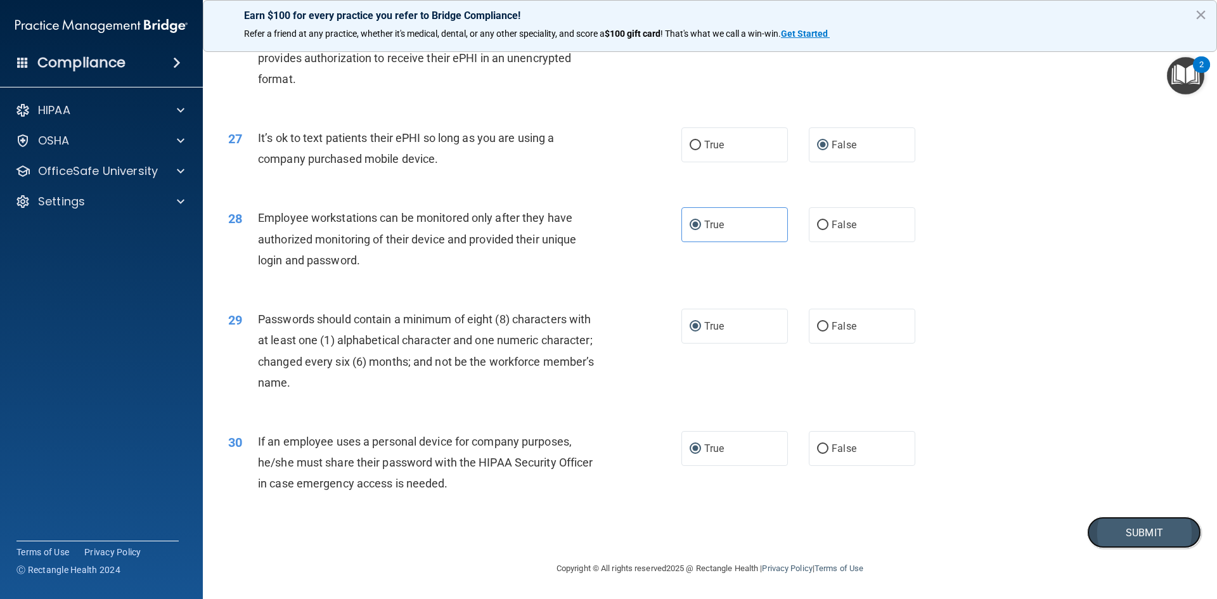
click at [1124, 536] on button "Submit" at bounding box center [1144, 533] width 114 height 32
click at [1117, 531] on button "Submit" at bounding box center [1144, 533] width 114 height 32
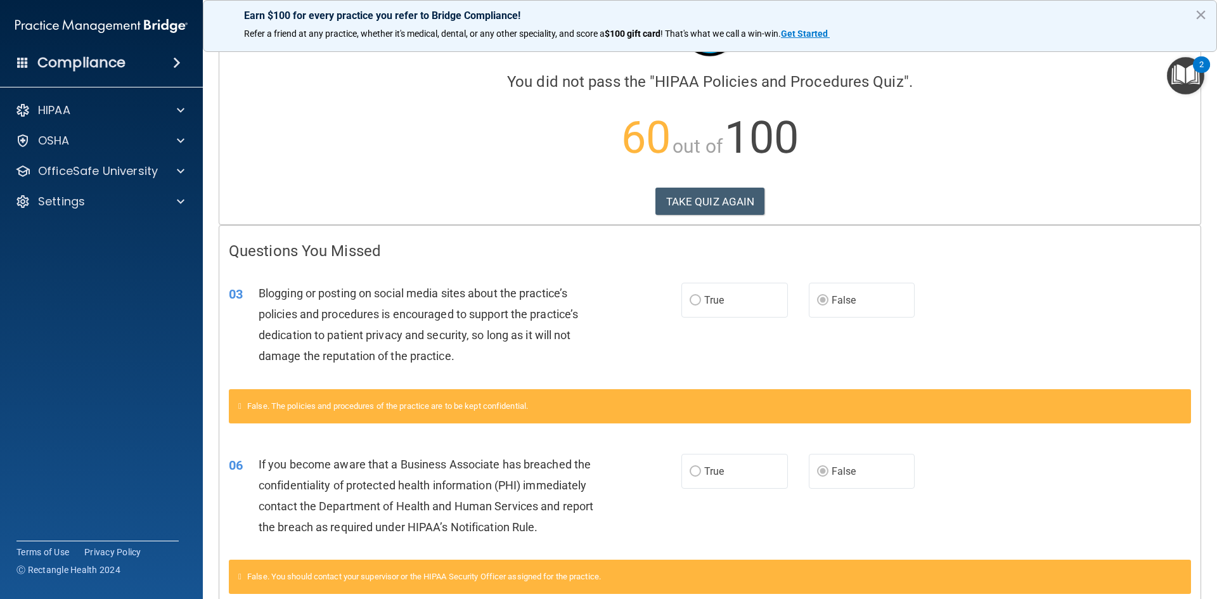
scroll to position [68, 0]
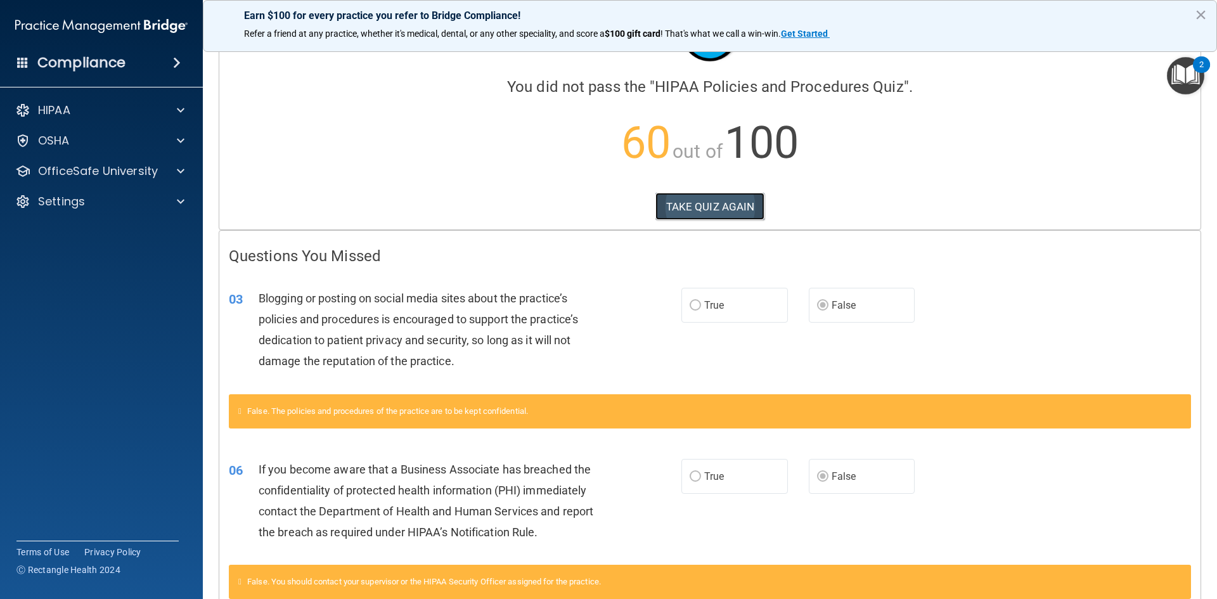
click at [703, 200] on button "TAKE QUIZ AGAIN" at bounding box center [710, 207] width 110 height 28
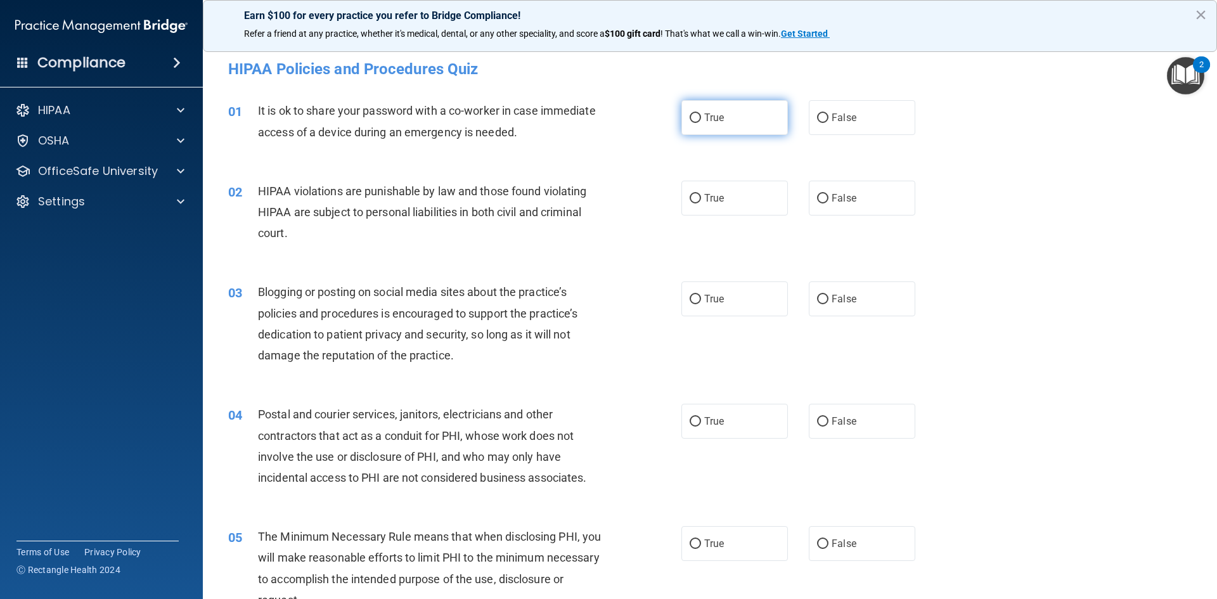
click at [691, 116] on input "True" at bounding box center [695, 118] width 11 height 10
radio input "true"
click at [691, 196] on input "True" at bounding box center [695, 199] width 11 height 10
radio input "true"
click at [822, 297] on label "False" at bounding box center [862, 298] width 106 height 35
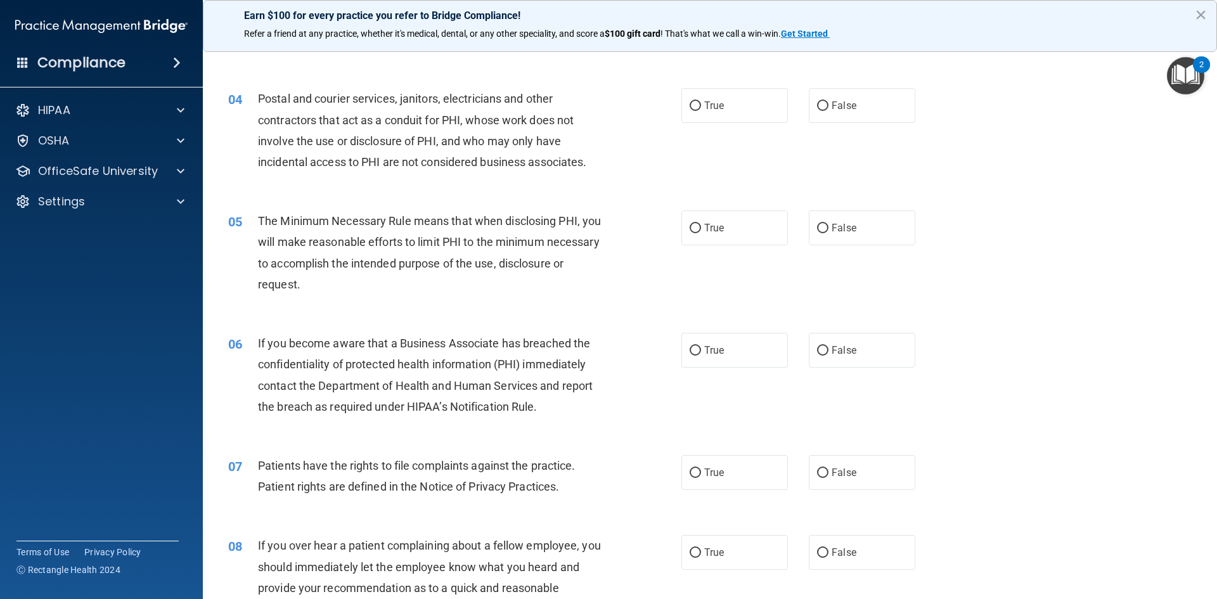
scroll to position [338, 0]
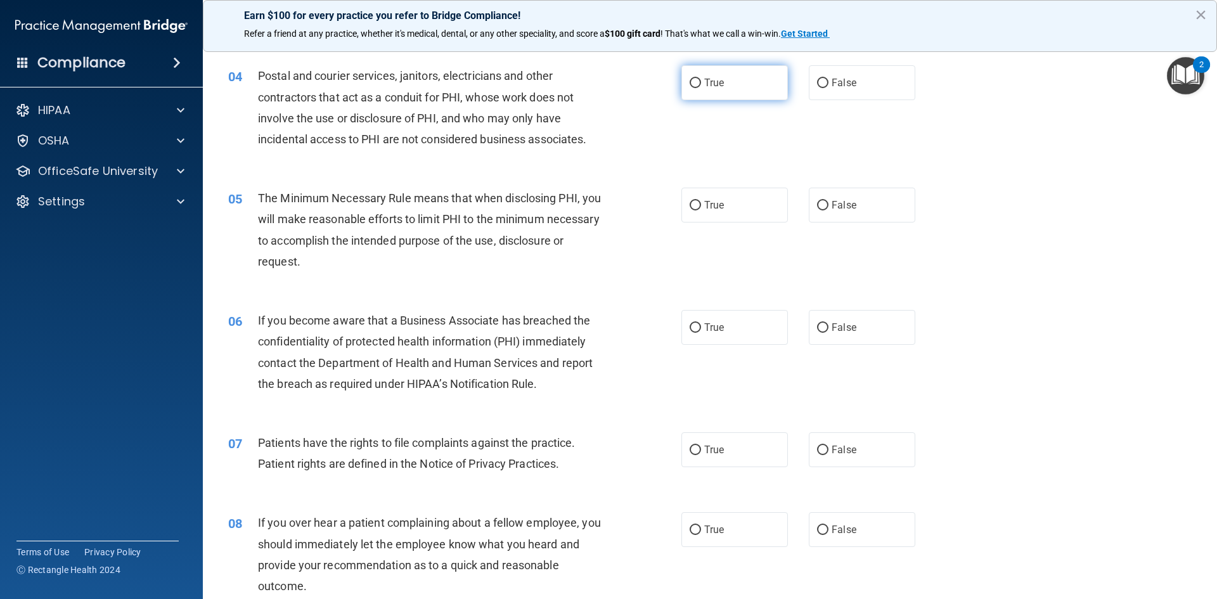
click at [690, 83] on input "True" at bounding box center [695, 84] width 11 height 10
radio input "true"
click at [690, 202] on input "True" at bounding box center [695, 206] width 11 height 10
radio input "true"
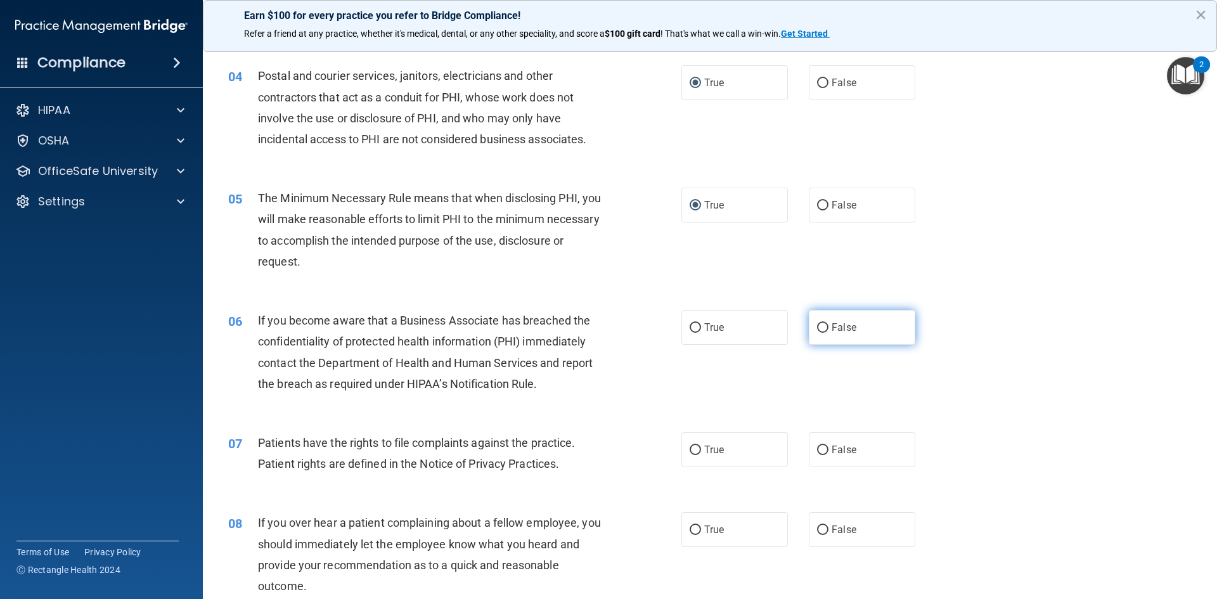
click at [825, 328] on label "False" at bounding box center [862, 327] width 106 height 35
click at [825, 328] on input "False" at bounding box center [822, 328] width 11 height 10
radio input "true"
click at [690, 451] on input "True" at bounding box center [695, 451] width 11 height 10
radio input "true"
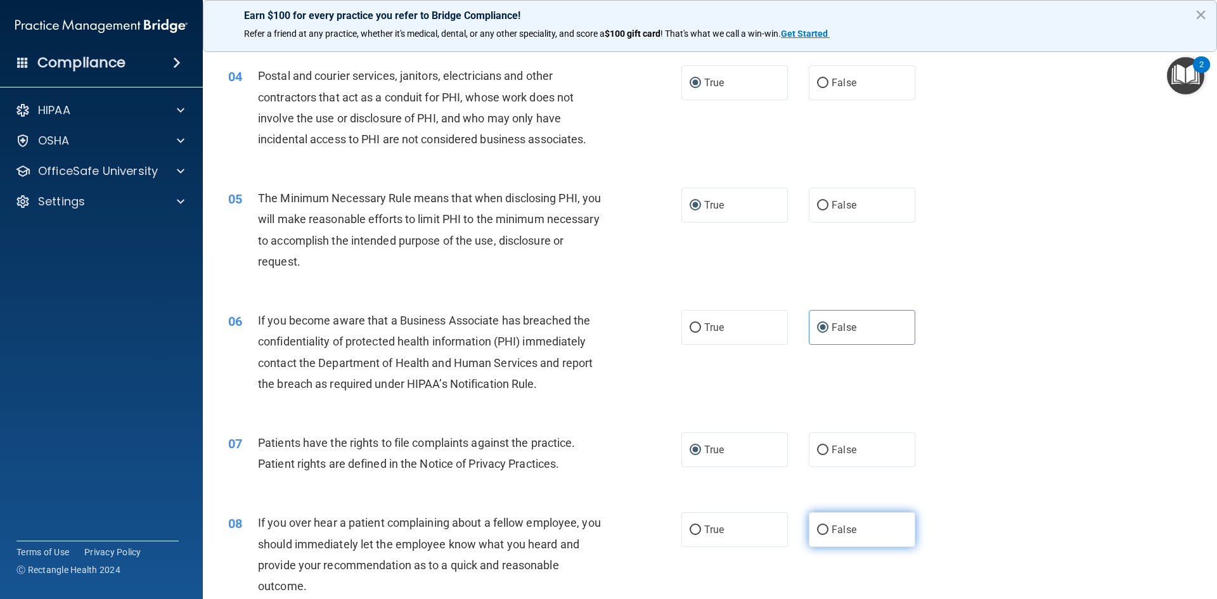
click at [820, 532] on input "False" at bounding box center [822, 530] width 11 height 10
radio input "true"
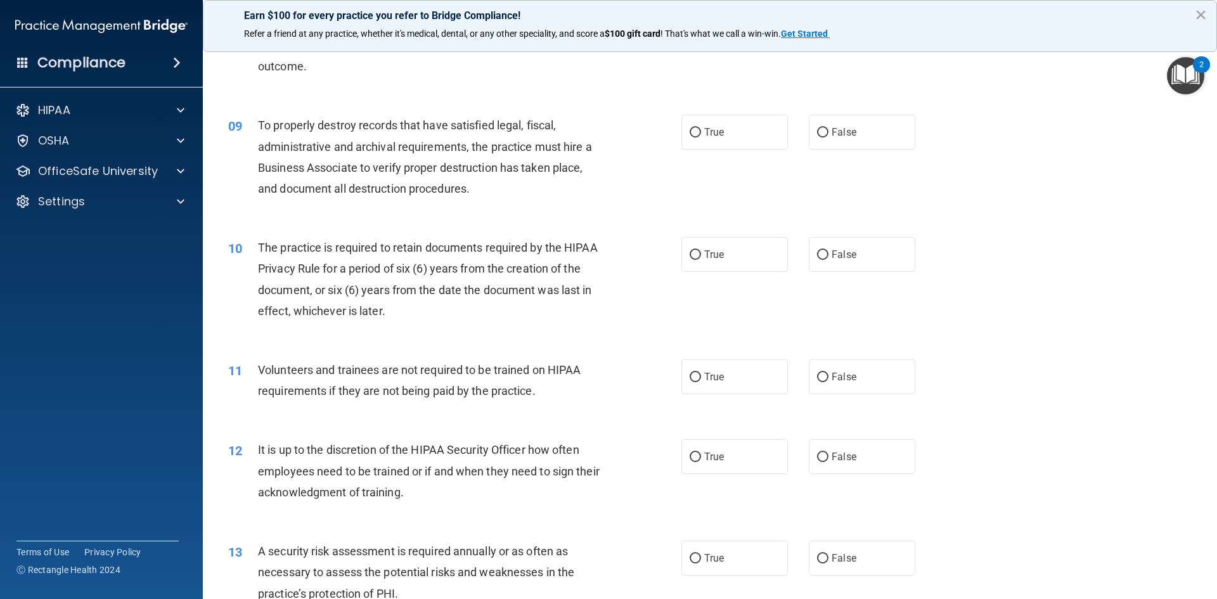
scroll to position [866, 0]
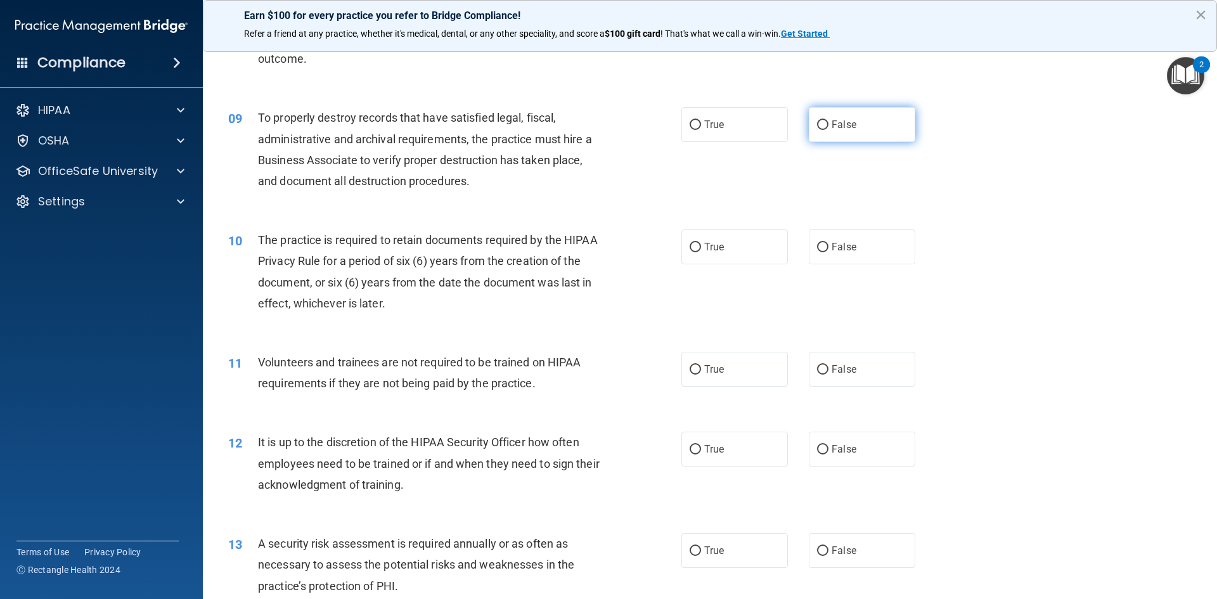
click at [821, 125] on input "False" at bounding box center [822, 125] width 11 height 10
radio input "true"
click at [690, 254] on label "True" at bounding box center [734, 246] width 106 height 35
click at [690, 252] on input "True" at bounding box center [695, 248] width 11 height 10
radio input "true"
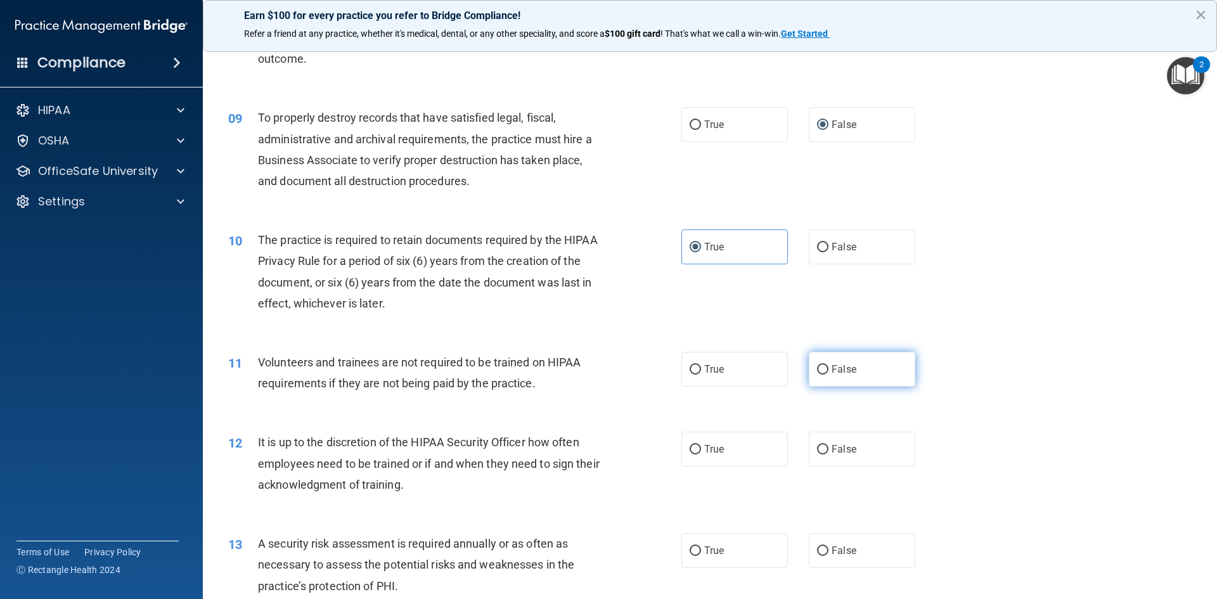
click at [817, 368] on input "False" at bounding box center [822, 370] width 11 height 10
radio input "true"
click at [821, 446] on input "False" at bounding box center [822, 450] width 11 height 10
radio input "true"
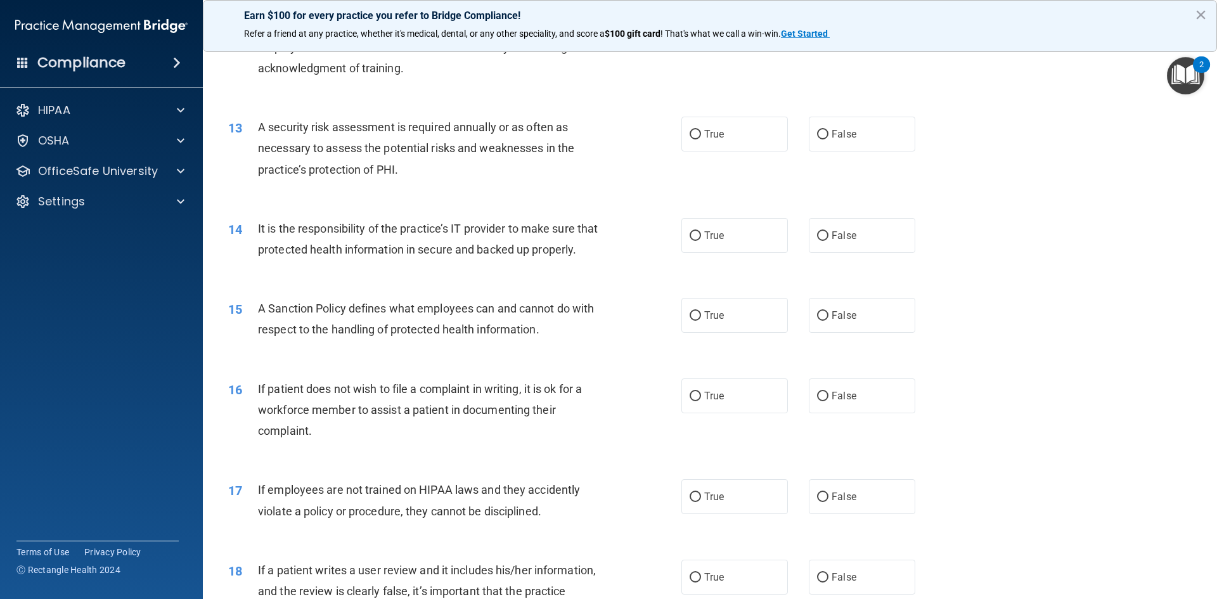
scroll to position [1297, 0]
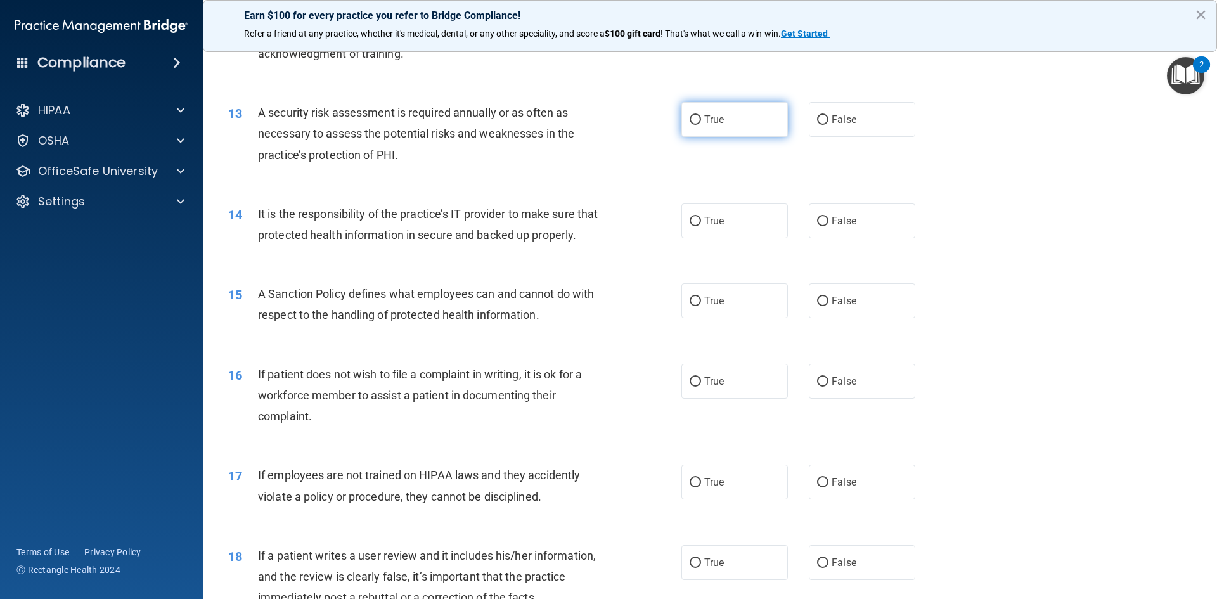
click at [691, 120] on input "True" at bounding box center [695, 120] width 11 height 10
radio input "true"
click at [821, 225] on input "False" at bounding box center [822, 222] width 11 height 10
radio input "true"
click at [817, 306] on input "False" at bounding box center [822, 302] width 11 height 10
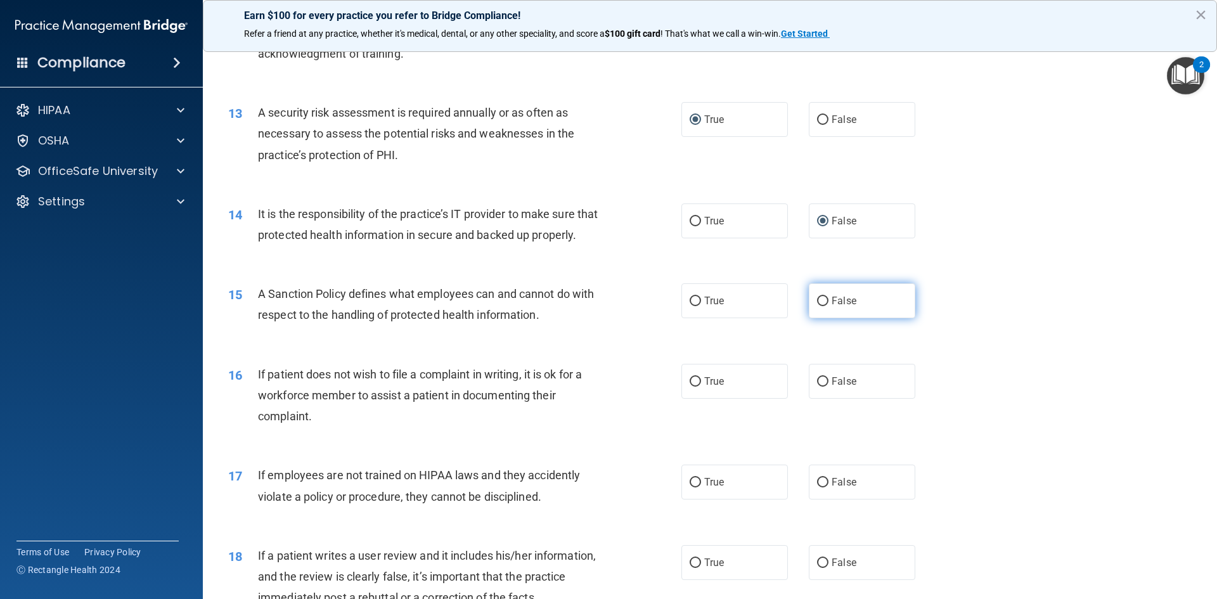
radio input "true"
click at [693, 387] on input "True" at bounding box center [695, 382] width 11 height 10
radio input "true"
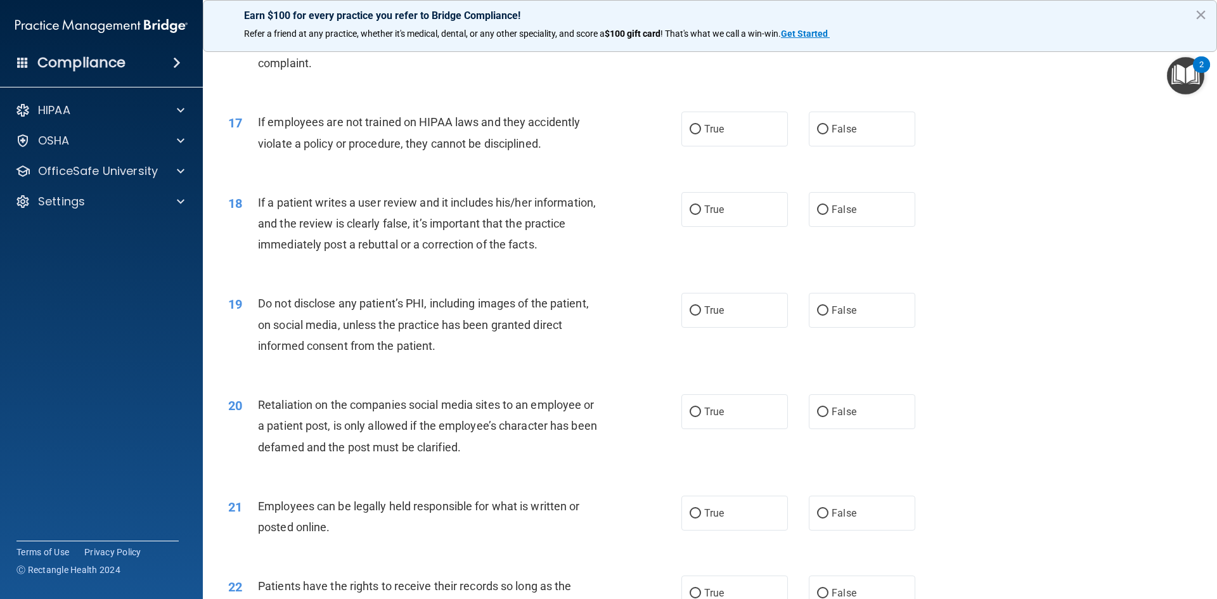
scroll to position [1680, 0]
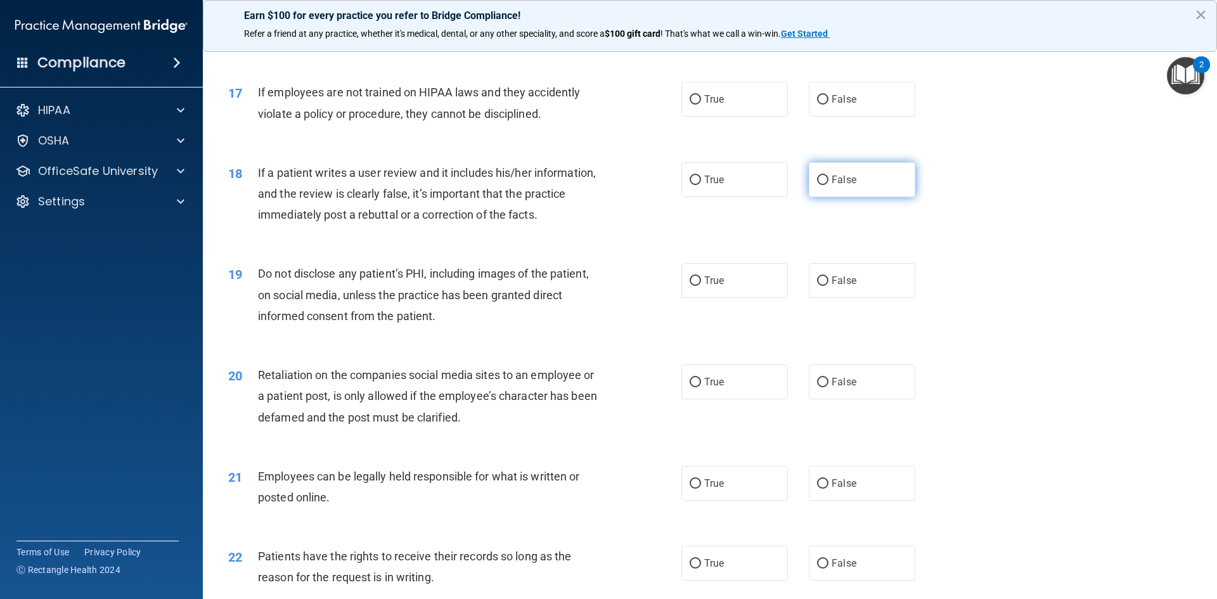
click at [820, 185] on input "False" at bounding box center [822, 181] width 11 height 10
radio input "true"
click at [817, 105] on input "False" at bounding box center [822, 100] width 11 height 10
radio input "true"
click at [693, 286] on input "True" at bounding box center [695, 281] width 11 height 10
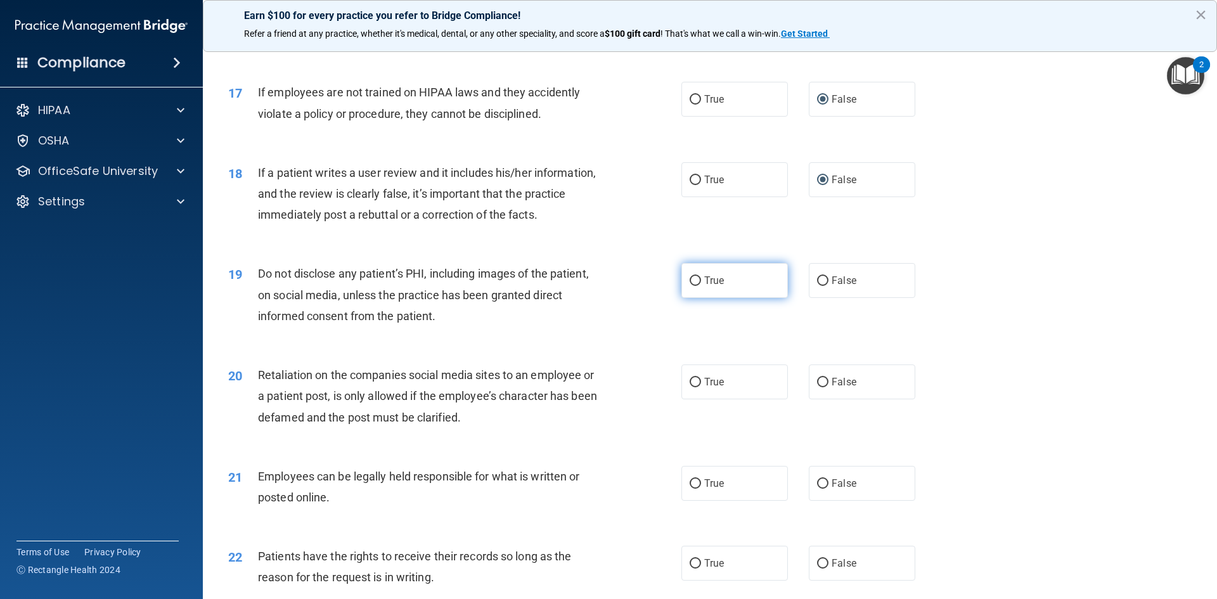
radio input "true"
click at [697, 399] on label "True" at bounding box center [734, 381] width 106 height 35
click at [697, 387] on input "True" at bounding box center [695, 383] width 11 height 10
radio input "true"
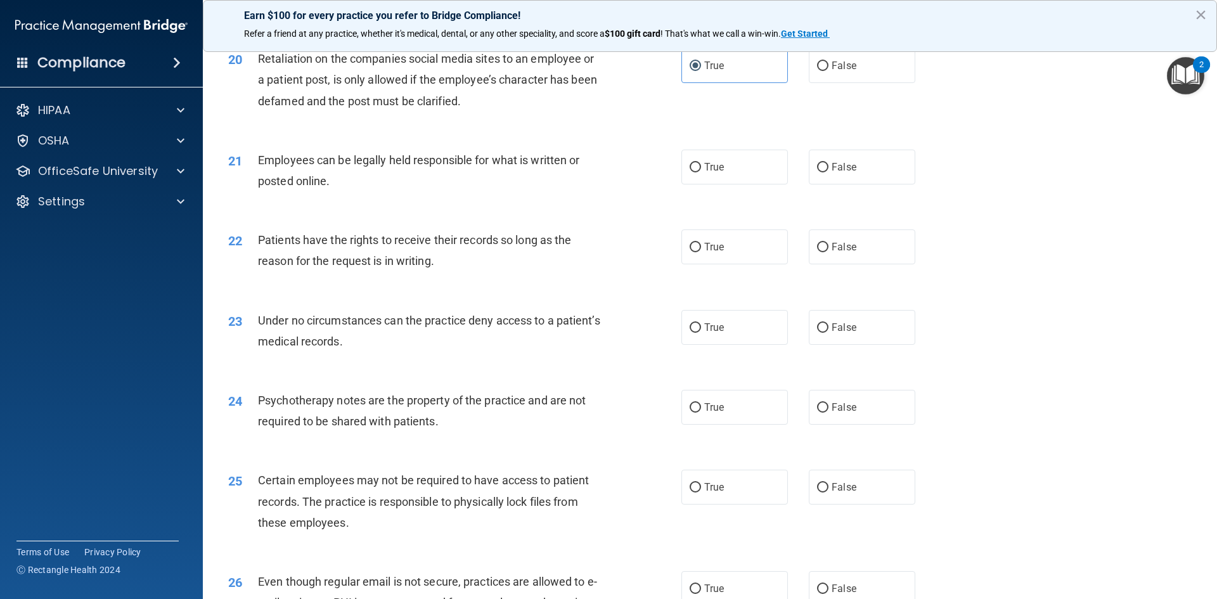
scroll to position [2007, 0]
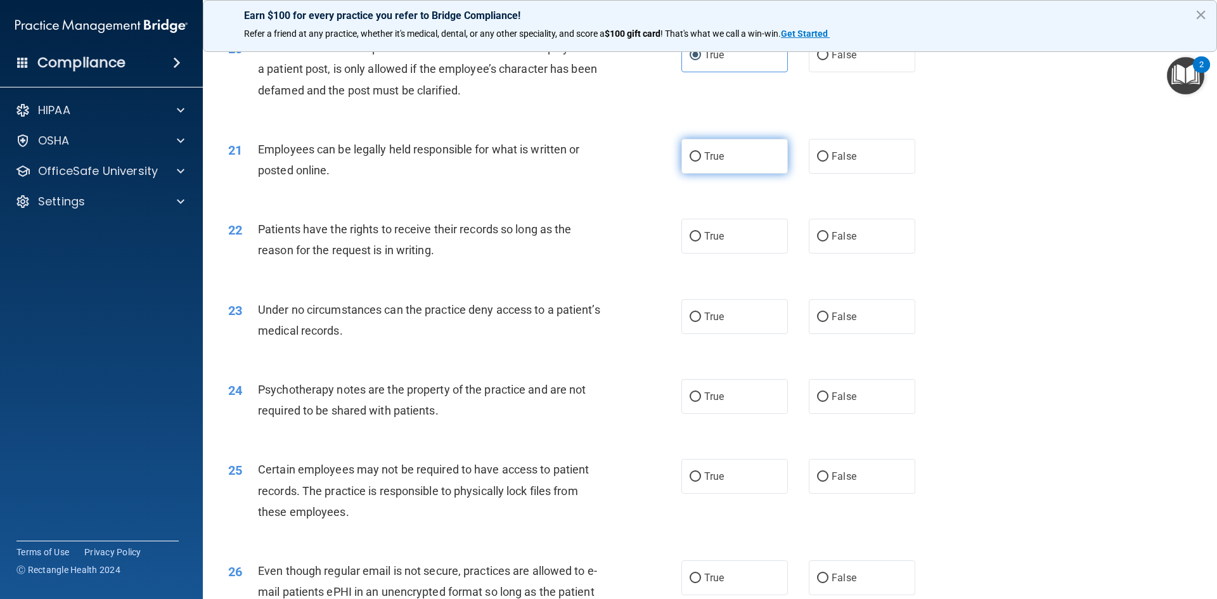
click at [693, 162] on input "True" at bounding box center [695, 157] width 11 height 10
radio input "true"
click at [824, 254] on label "False" at bounding box center [862, 236] width 106 height 35
click at [824, 241] on input "False" at bounding box center [822, 237] width 11 height 10
radio input "true"
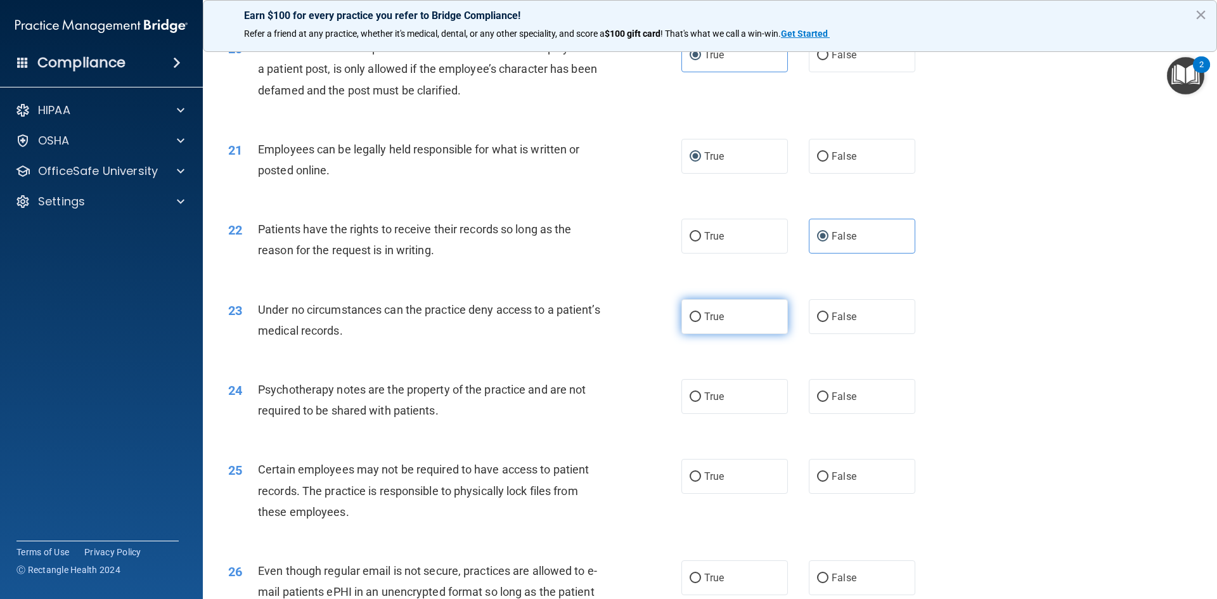
click at [695, 334] on label "True" at bounding box center [734, 316] width 106 height 35
click at [695, 322] on input "True" at bounding box center [695, 317] width 11 height 10
radio input "true"
click at [690, 402] on input "True" at bounding box center [695, 397] width 11 height 10
radio input "true"
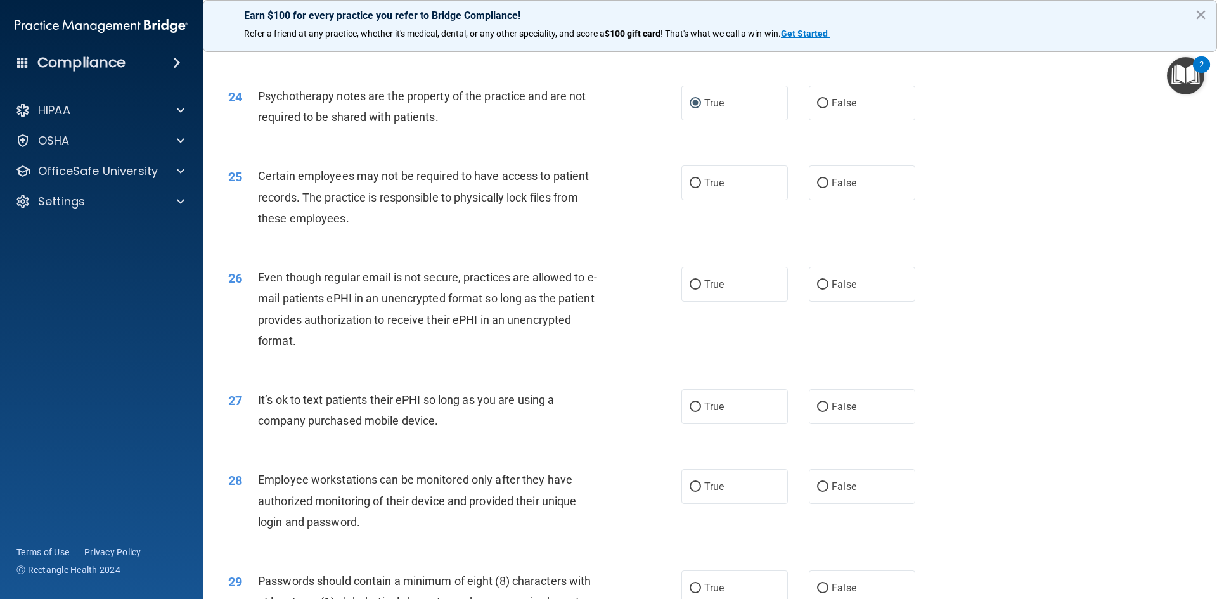
scroll to position [2304, 0]
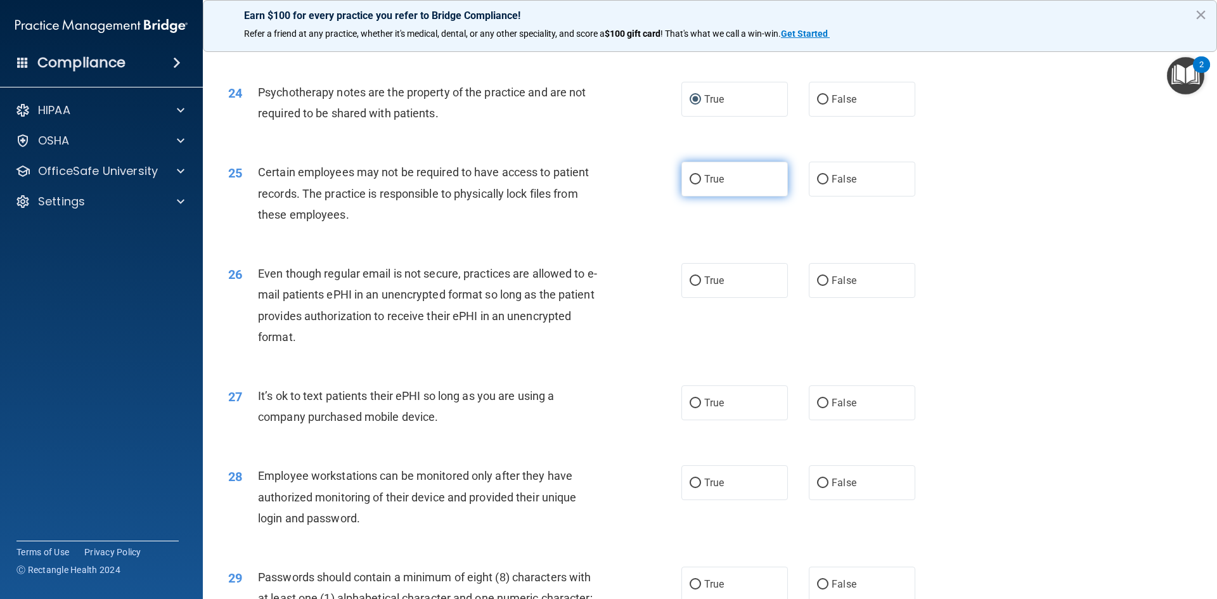
click at [698, 196] on label "True" at bounding box center [734, 179] width 106 height 35
click at [698, 184] on input "True" at bounding box center [695, 180] width 11 height 10
radio input "true"
click at [690, 286] on input "True" at bounding box center [695, 281] width 11 height 10
radio input "true"
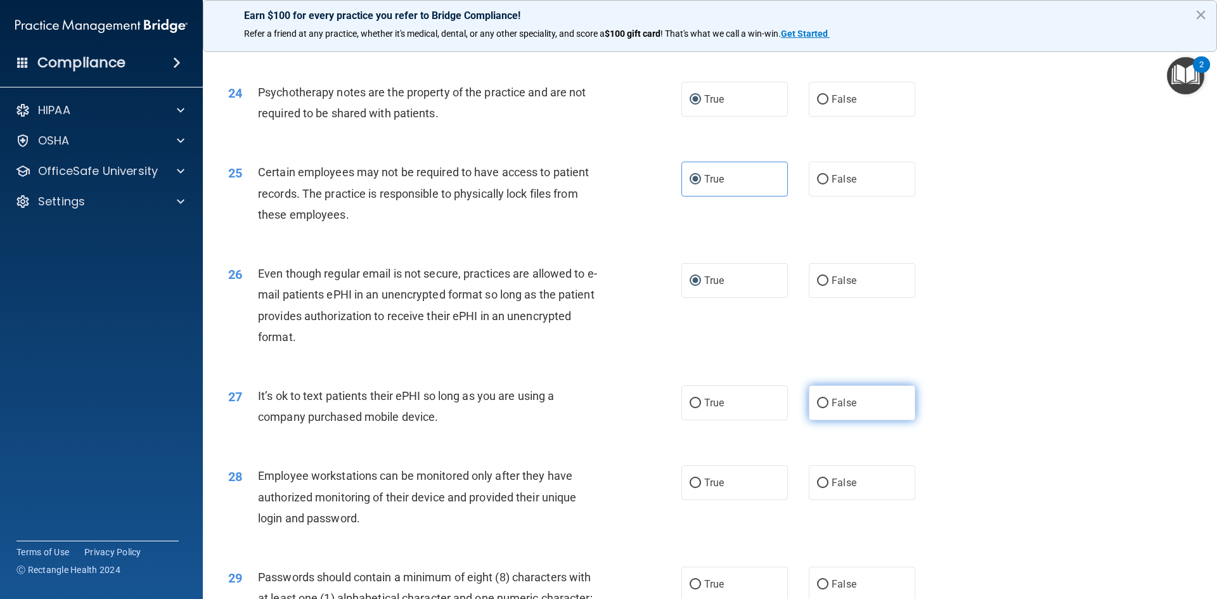
click at [818, 408] on input "False" at bounding box center [822, 404] width 11 height 10
radio input "true"
click at [698, 500] on label "True" at bounding box center [734, 482] width 106 height 35
click at [698, 488] on input "True" at bounding box center [695, 484] width 11 height 10
radio input "true"
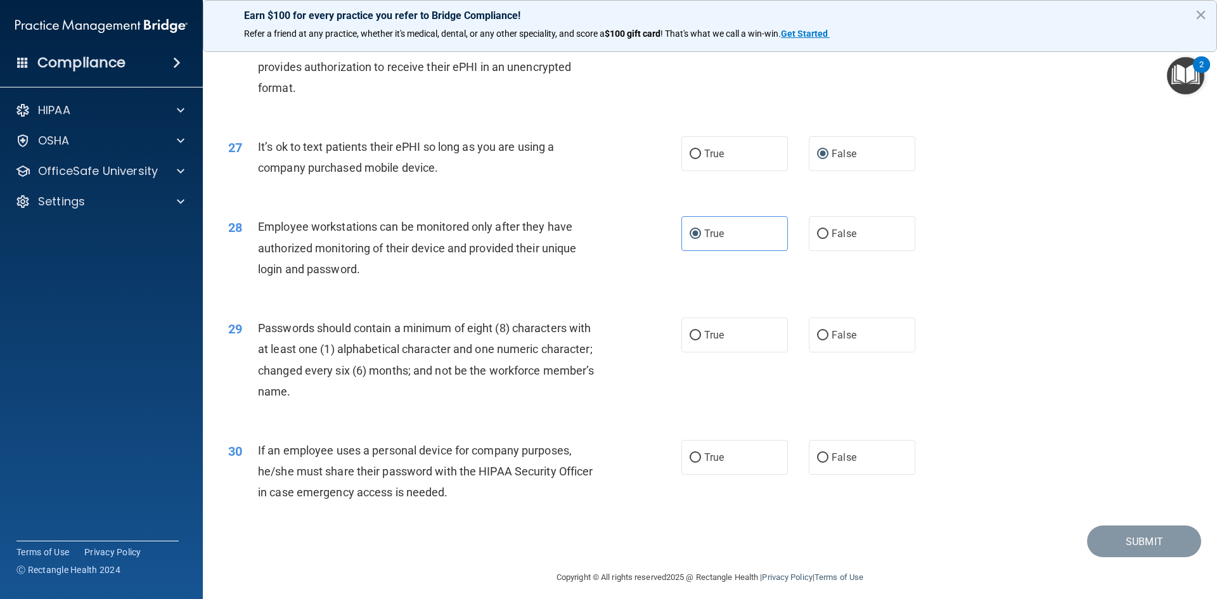
scroll to position [2583, 0]
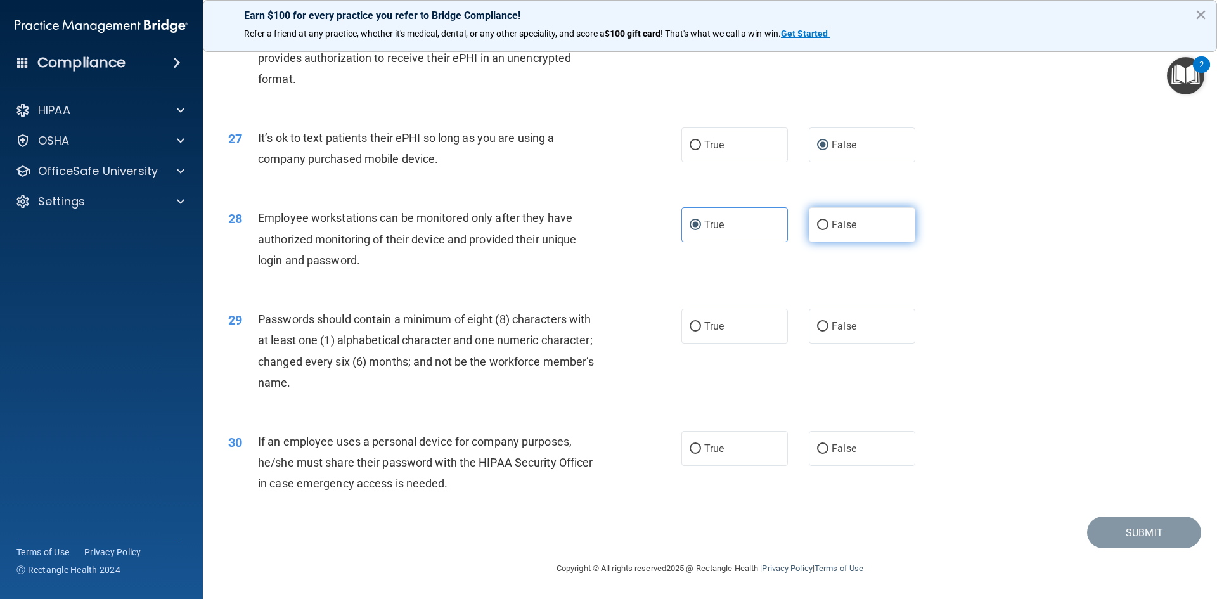
click at [817, 222] on input "False" at bounding box center [822, 226] width 11 height 10
radio input "true"
radio input "false"
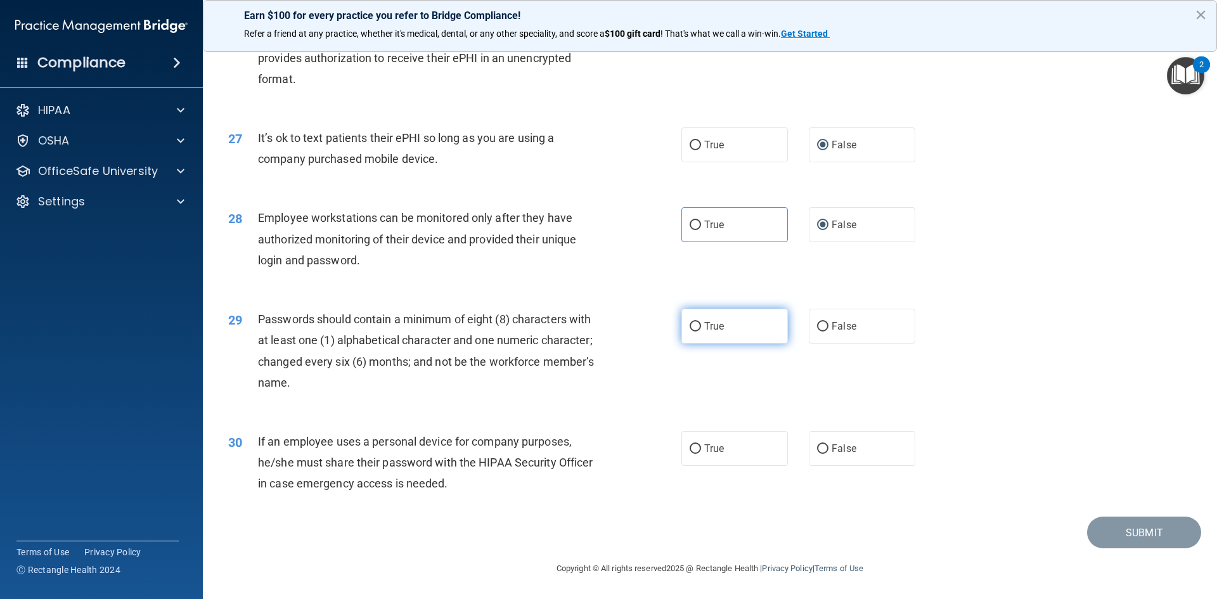
click at [697, 325] on label "True" at bounding box center [734, 326] width 106 height 35
click at [697, 325] on input "True" at bounding box center [695, 327] width 11 height 10
radio input "true"
click at [822, 450] on input "False" at bounding box center [822, 449] width 11 height 10
radio input "true"
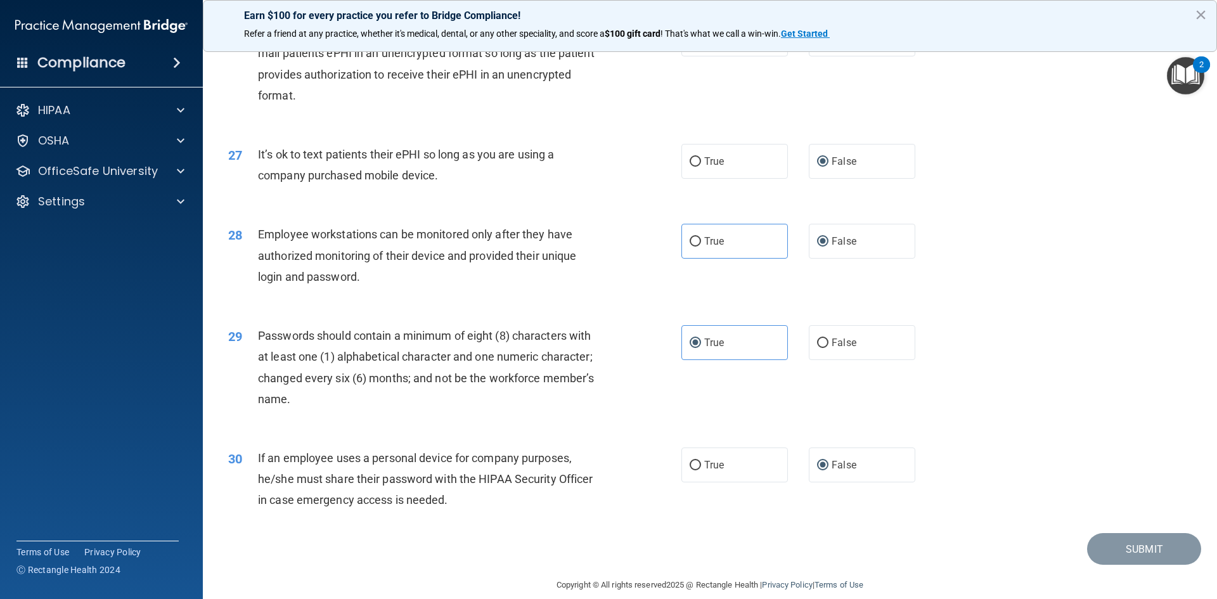
scroll to position [2535, 0]
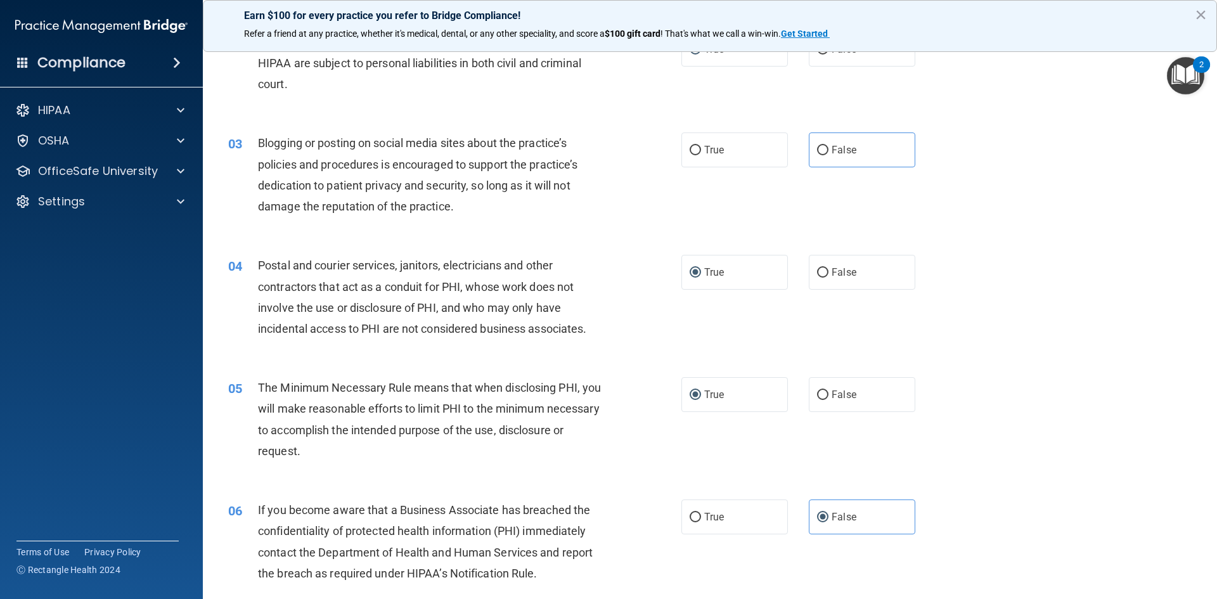
scroll to position [0, 0]
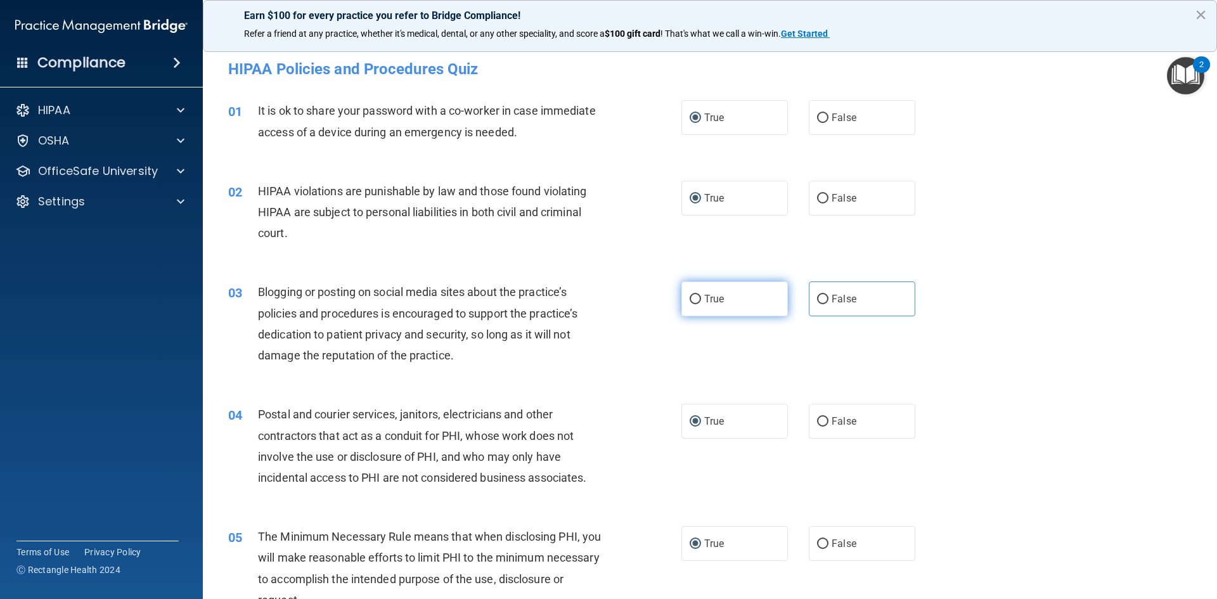
click at [698, 298] on label "True" at bounding box center [734, 298] width 106 height 35
click at [698, 298] on input "True" at bounding box center [695, 300] width 11 height 10
radio input "true"
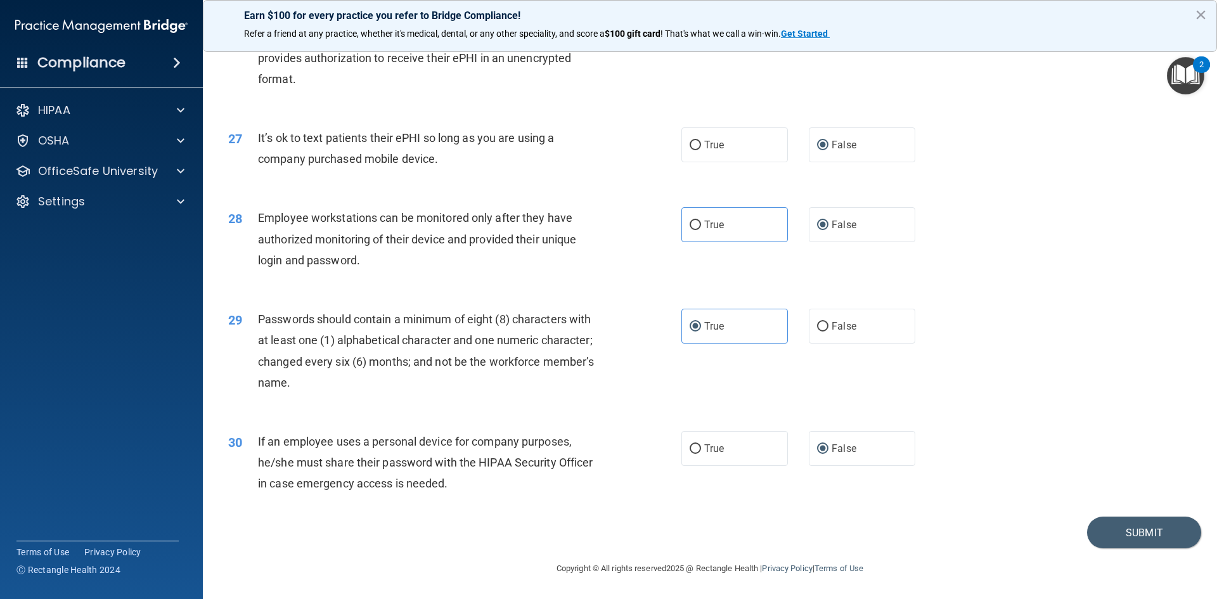
scroll to position [2583, 0]
click at [1127, 534] on button "Submit" at bounding box center [1144, 533] width 114 height 32
click at [1107, 524] on button "Submit" at bounding box center [1144, 533] width 114 height 32
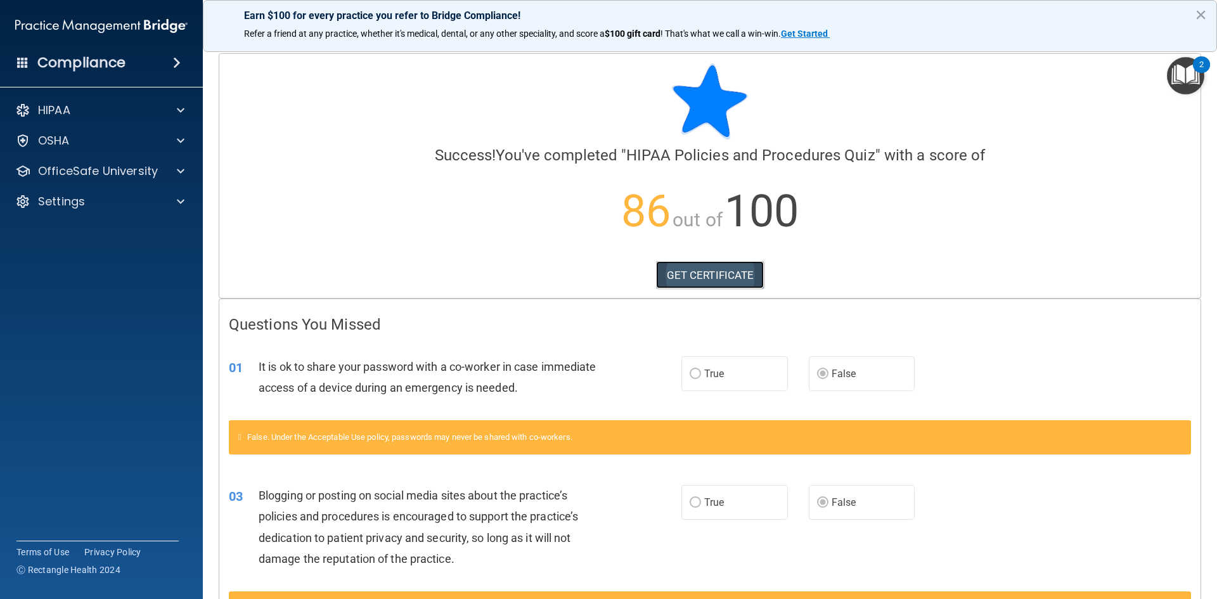
click at [711, 273] on link "GET CERTIFICATE" at bounding box center [710, 275] width 108 height 28
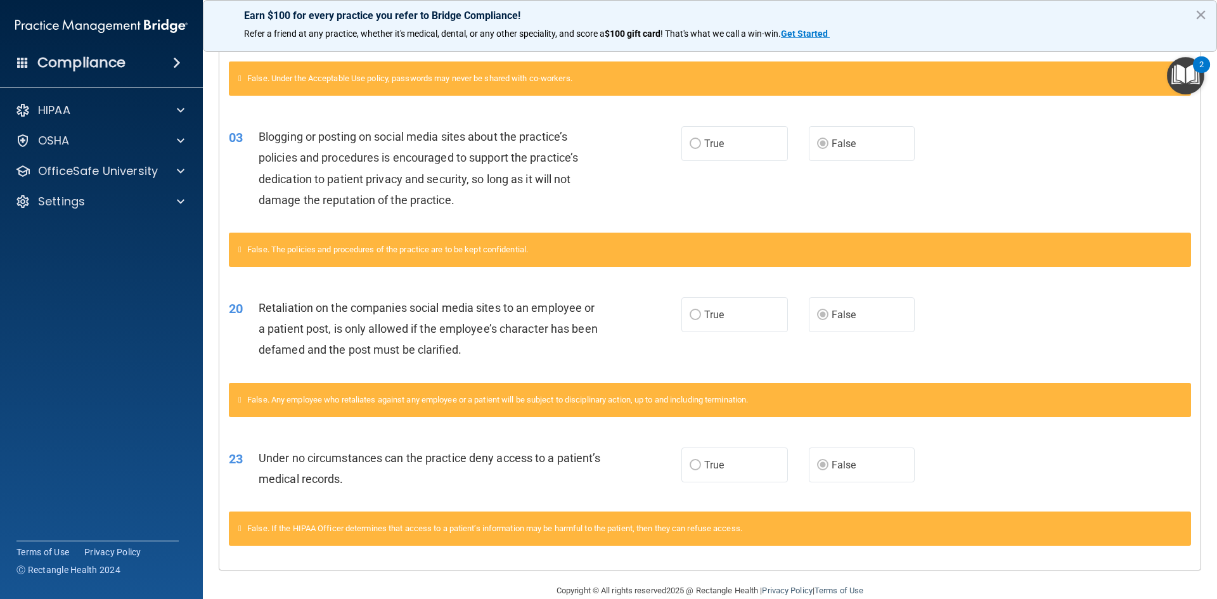
scroll to position [381, 0]
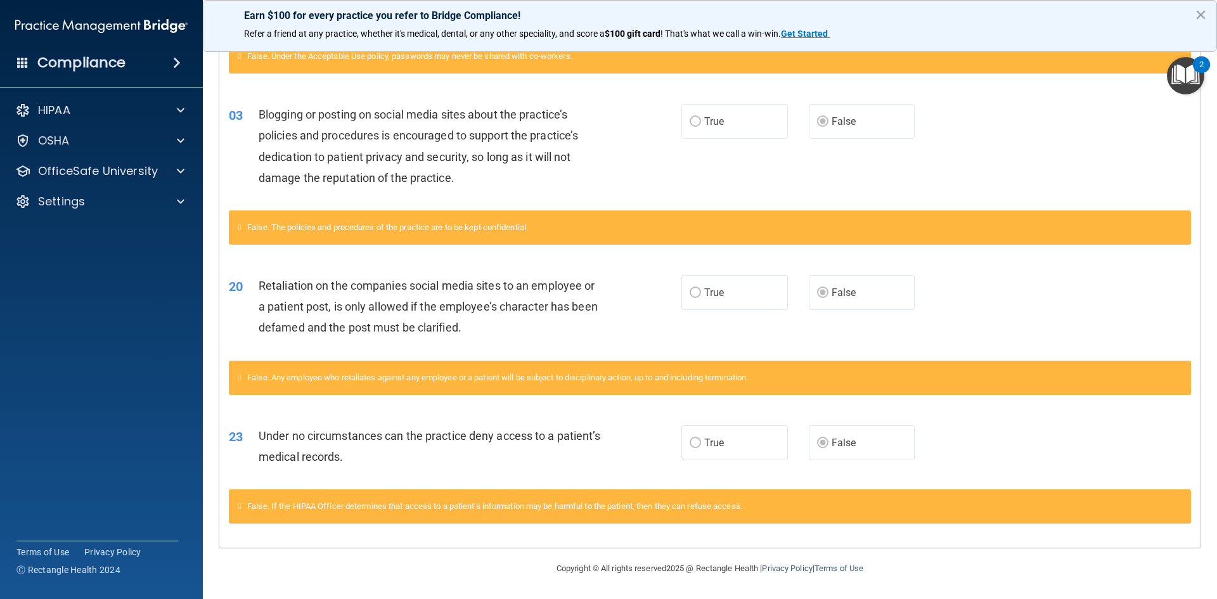
click at [146, 294] on accordion "HIPAA Documents and Policies Report an Incident Business Associates Emergency P…" at bounding box center [101, 264] width 203 height 342
